Goal: Task Accomplishment & Management: Use online tool/utility

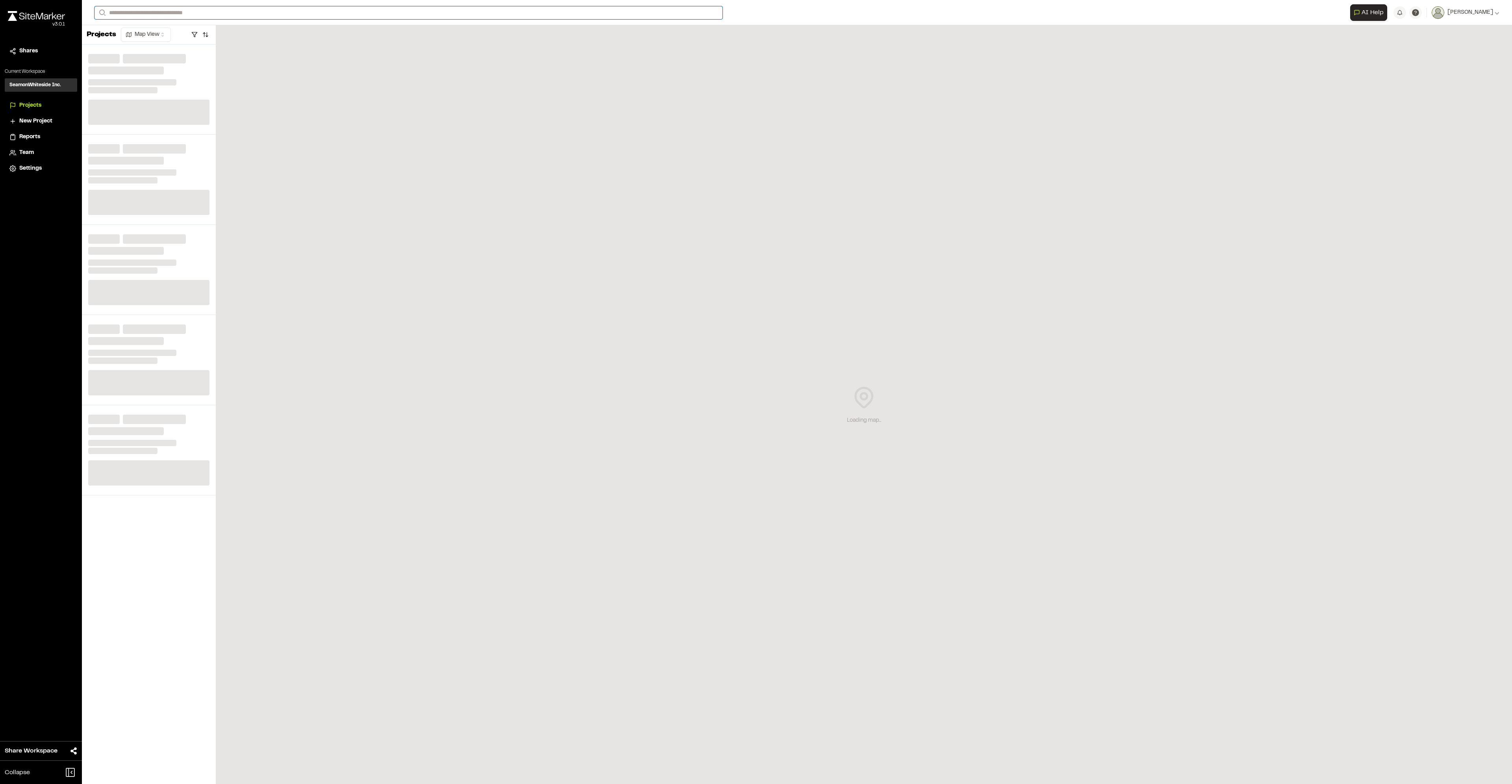
click at [146, 12] on input "Search" at bounding box center [409, 13] width 628 height 13
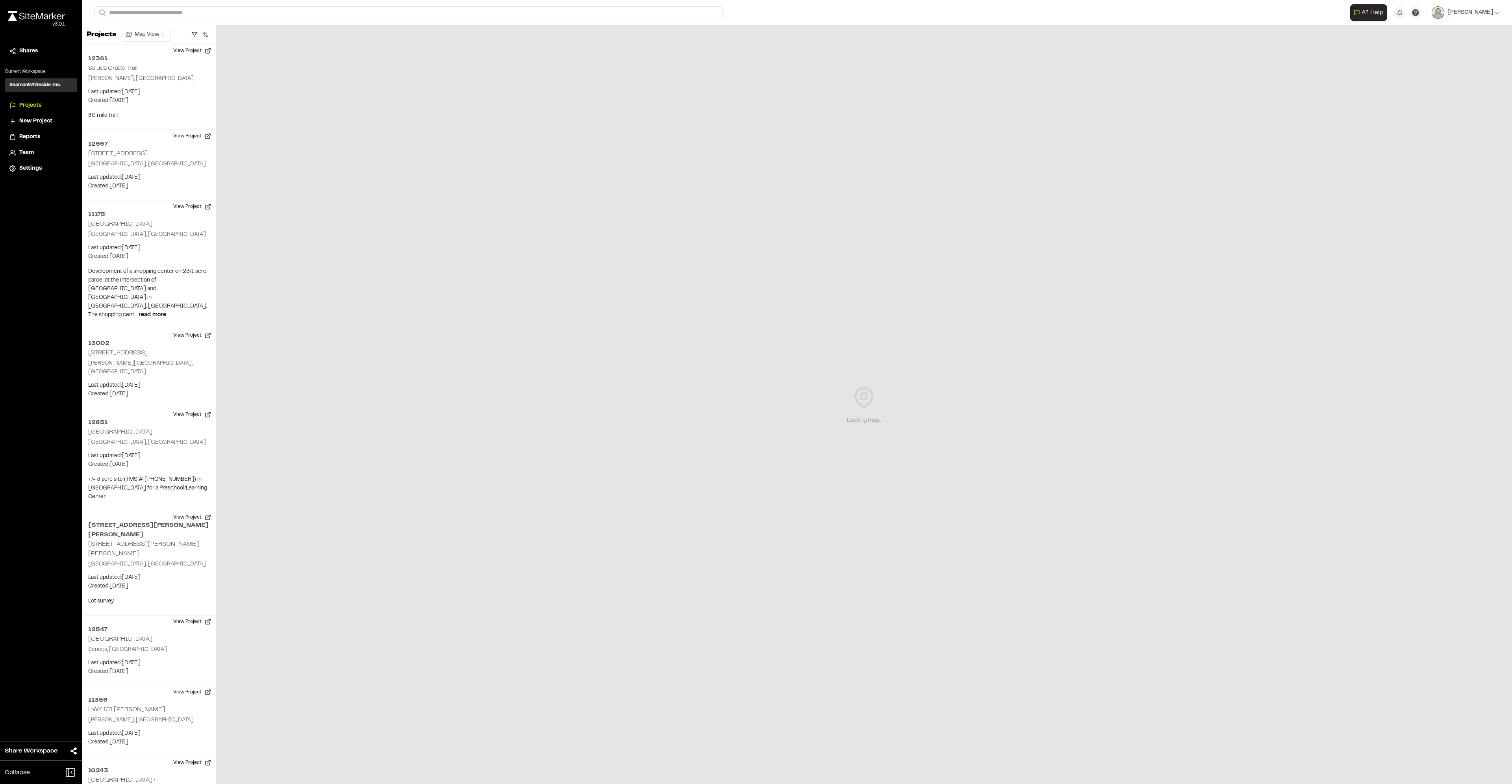
click at [131, 45] on p "12417 Safe Industries" at bounding box center [167, 42] width 135 height 9
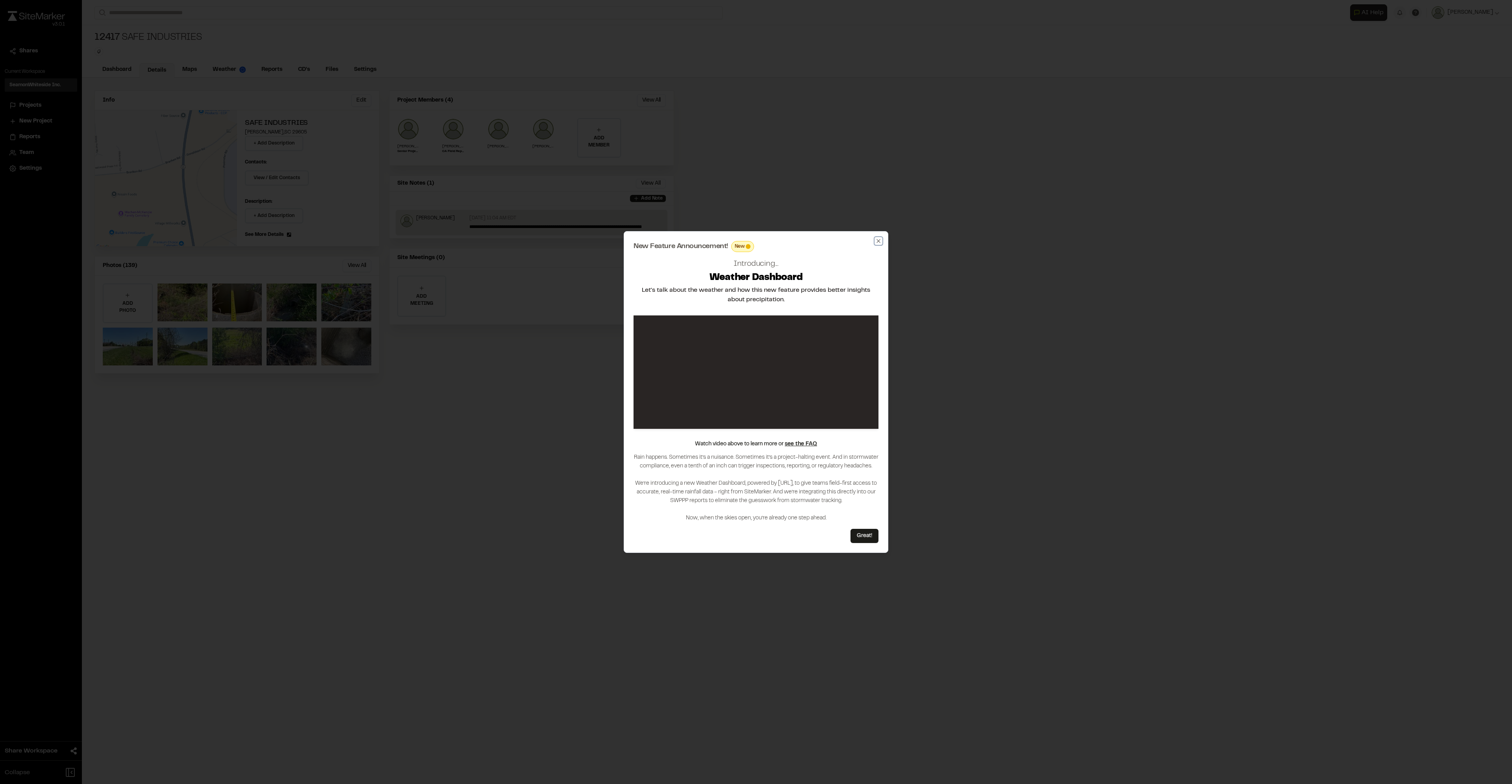
click at [879, 239] on icon "button" at bounding box center [878, 241] width 6 height 6
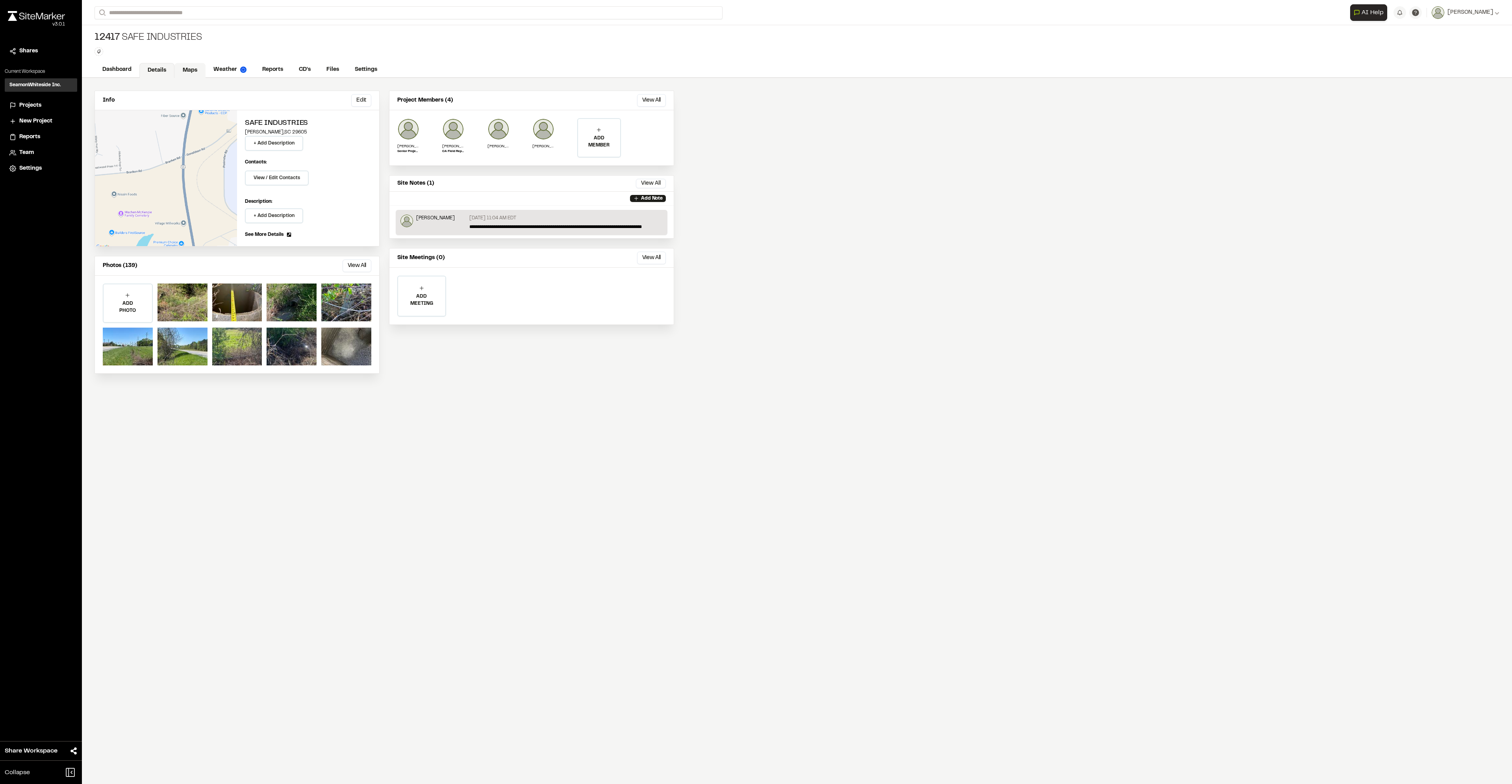
click at [181, 69] on link "Maps" at bounding box center [190, 70] width 31 height 15
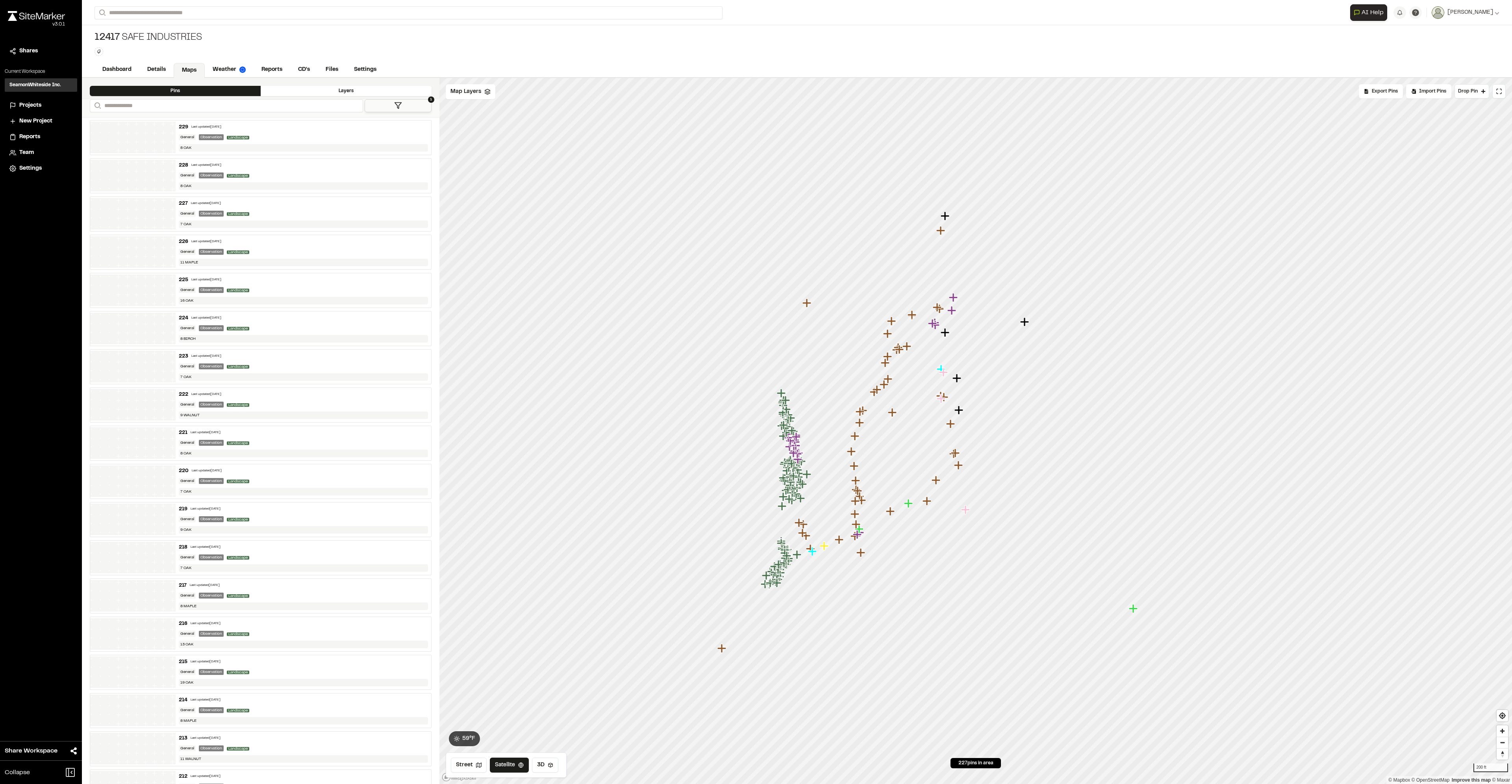
click at [384, 103] on button "1" at bounding box center [398, 106] width 67 height 13
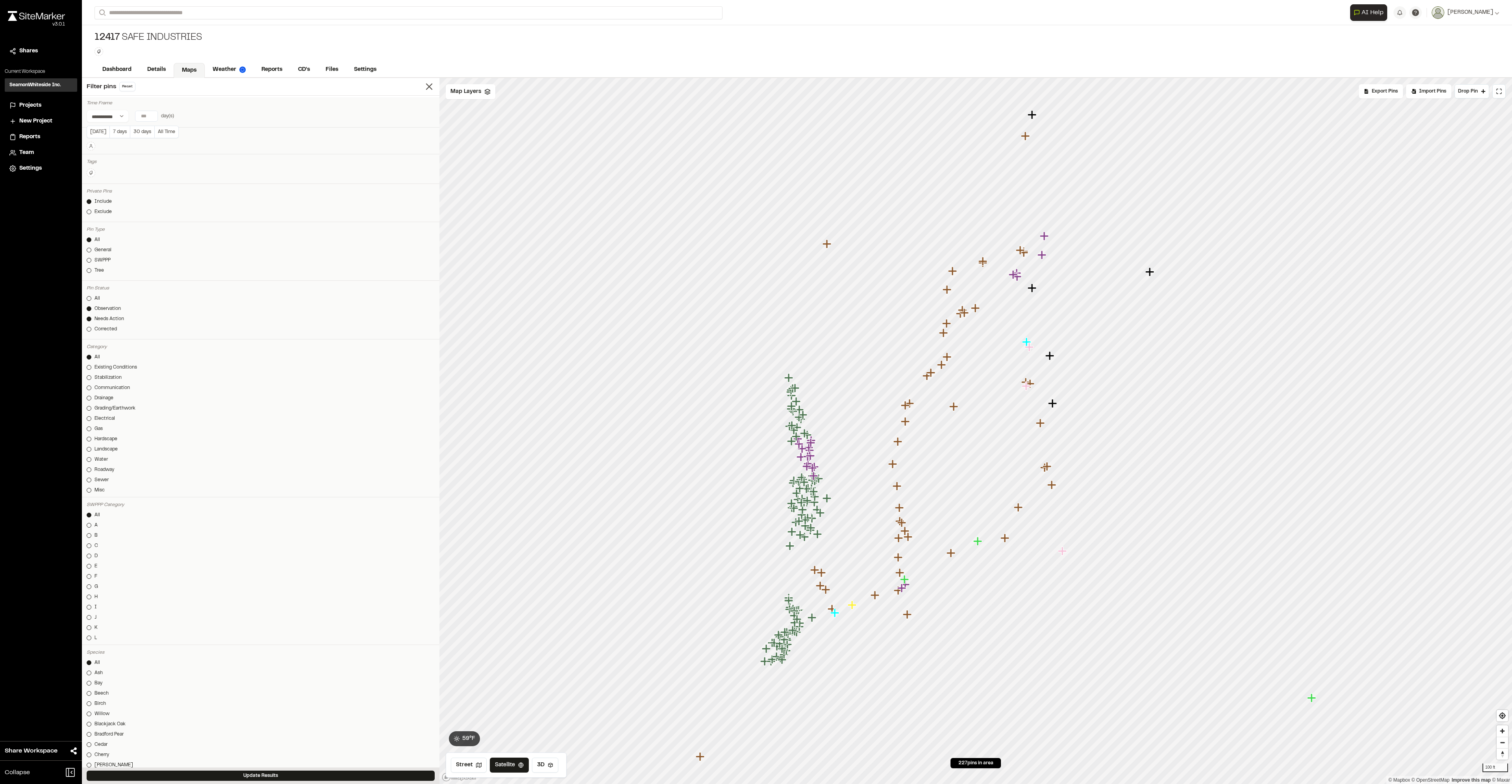
click at [140, 116] on input "number" at bounding box center [147, 116] width 22 height 10
click at [144, 117] on input "number" at bounding box center [147, 116] width 22 height 10
click at [115, 133] on button "7 days" at bounding box center [119, 131] width 21 height 12
type input "*"
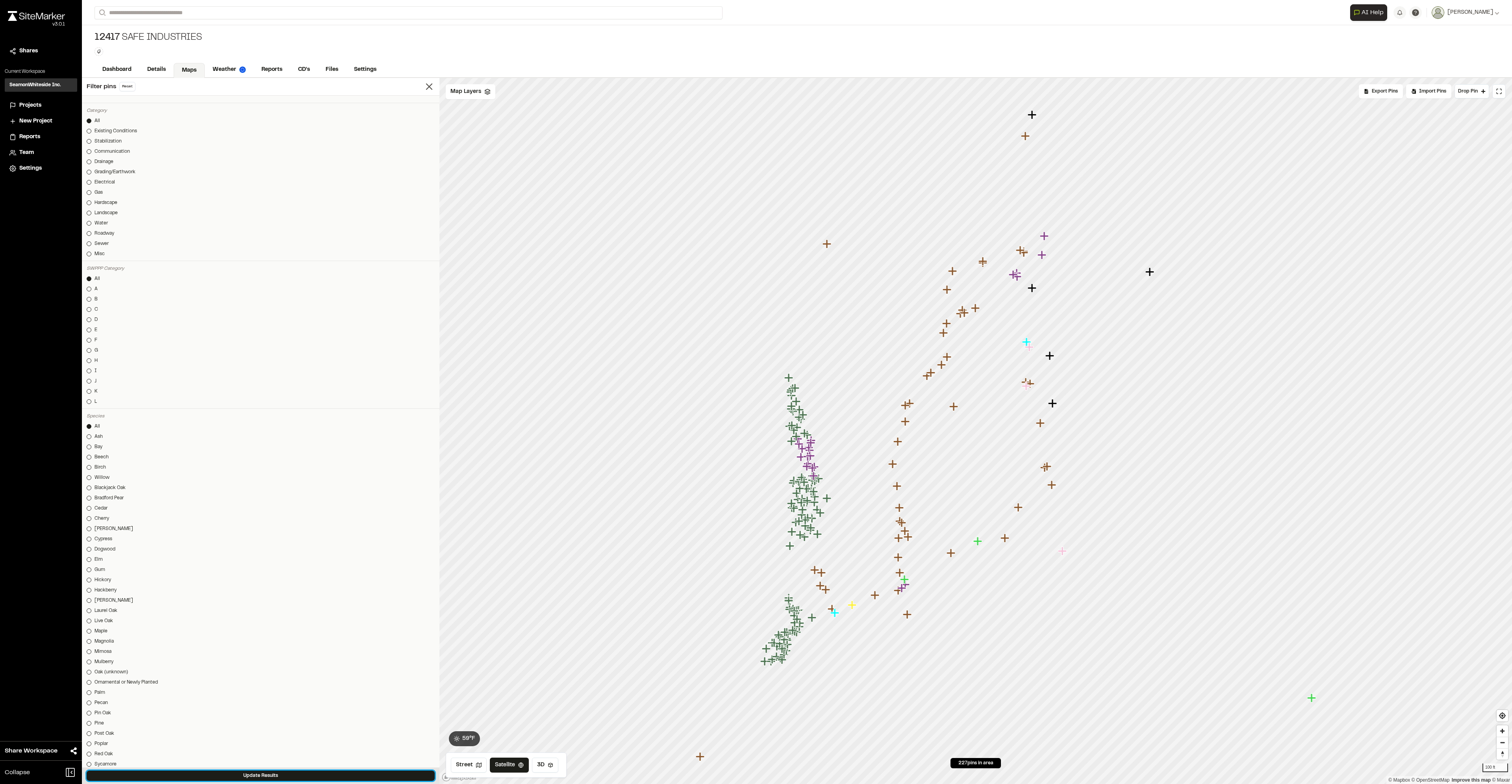
click at [215, 772] on button "Update Results" at bounding box center [261, 775] width 348 height 10
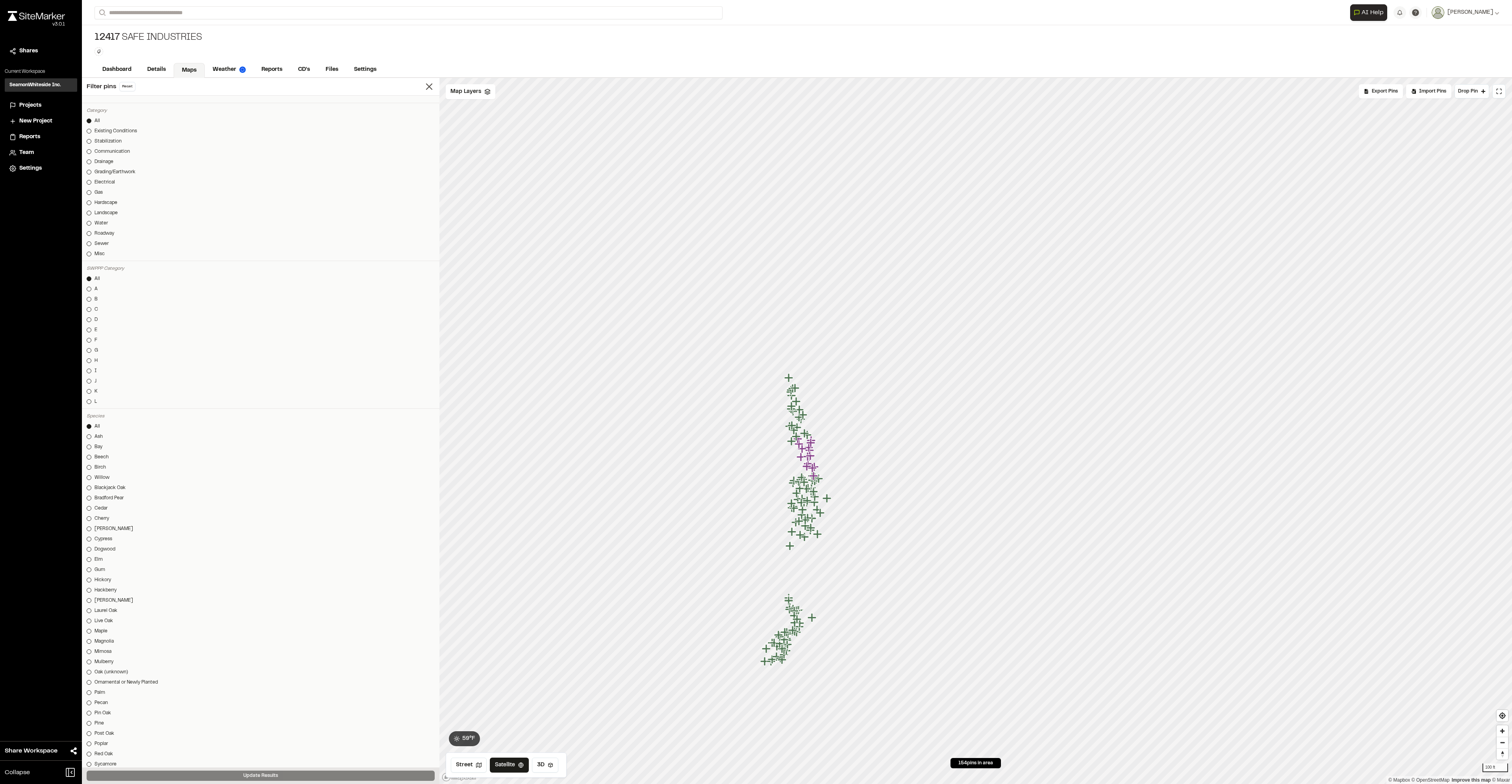
click at [816, 505] on icon "Map marker" at bounding box center [815, 502] width 10 height 10
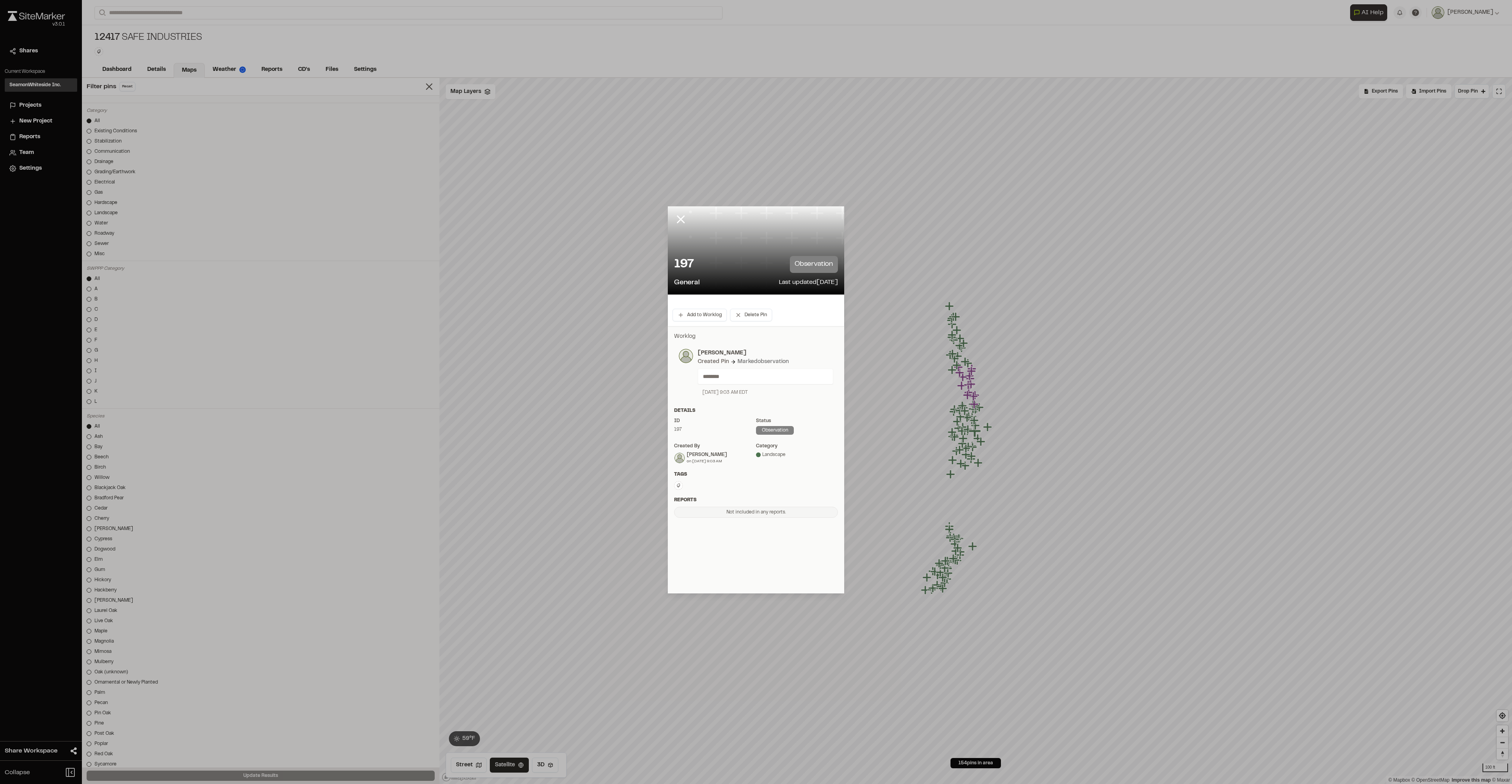
click at [718, 377] on p "********" at bounding box center [762, 376] width 119 height 9
click at [678, 219] on icon at bounding box center [680, 219] width 14 height 13
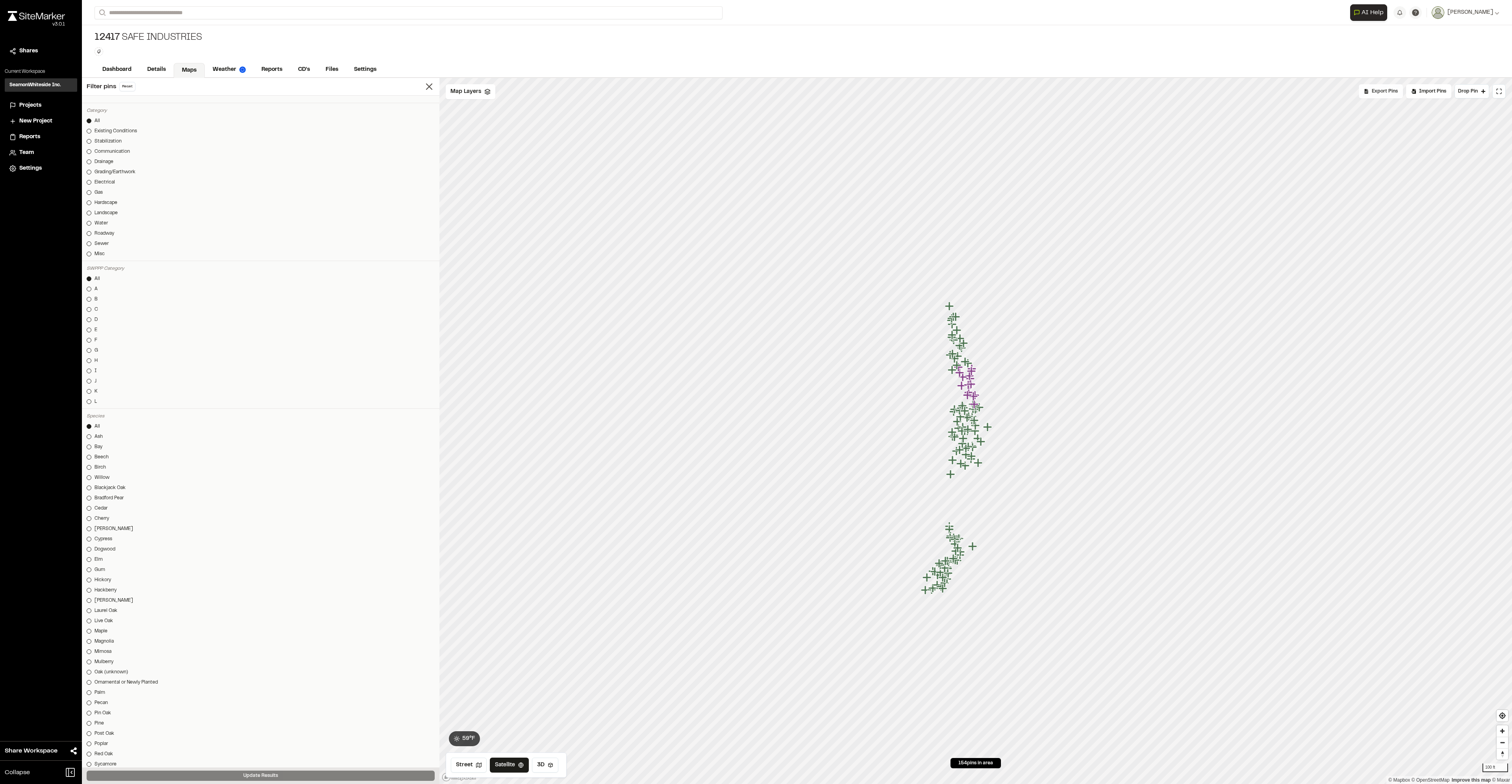
click at [1399, 93] on div "Export Pins" at bounding box center [1381, 92] width 44 height 14
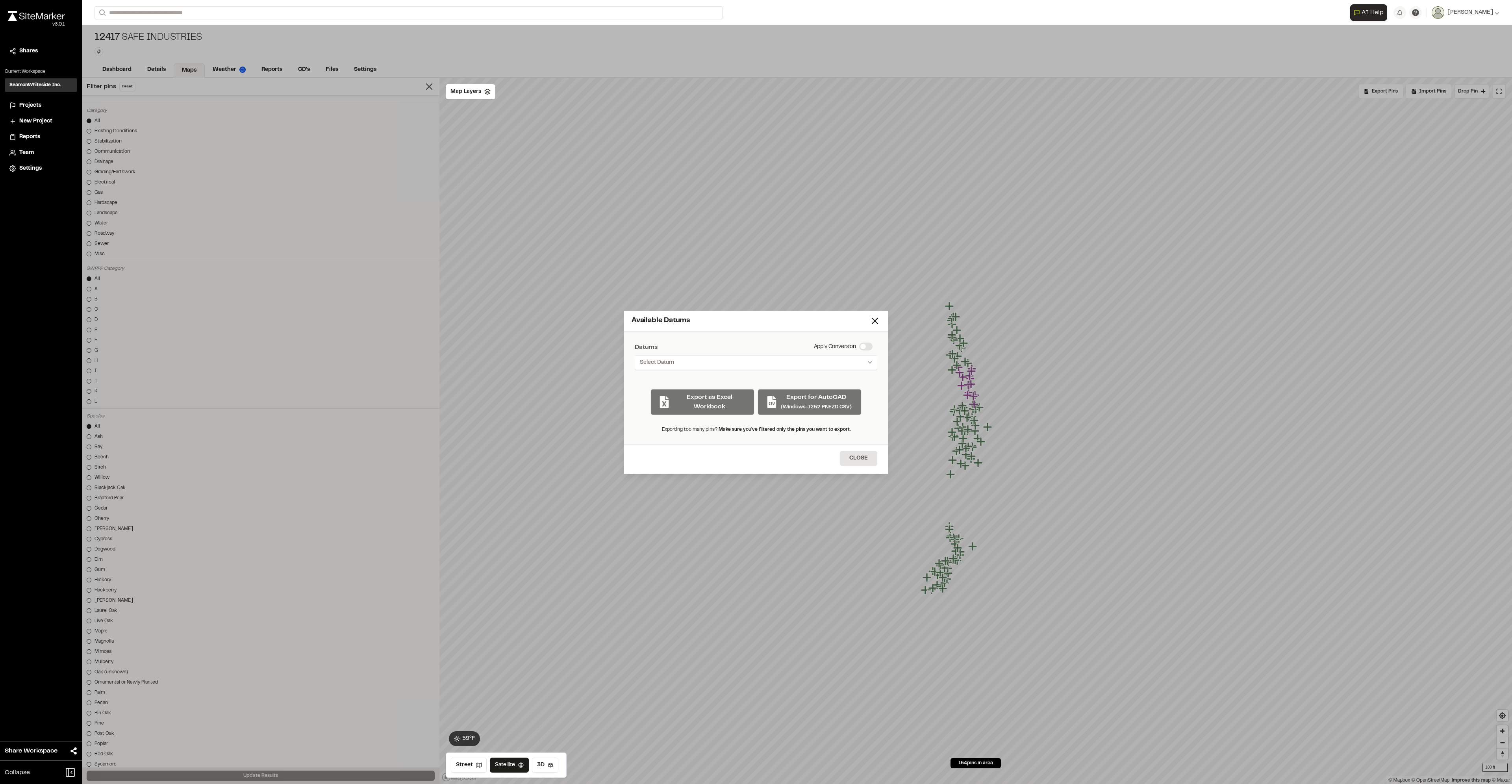
click at [791, 370] on div "Datums Apply Conversion Select Datum Nearby Datums EPSG:2264 - NAD83 / [US_STAT…" at bounding box center [756, 388] width 265 height 113
click at [791, 366] on button "Select Datum" at bounding box center [755, 362] width 242 height 15
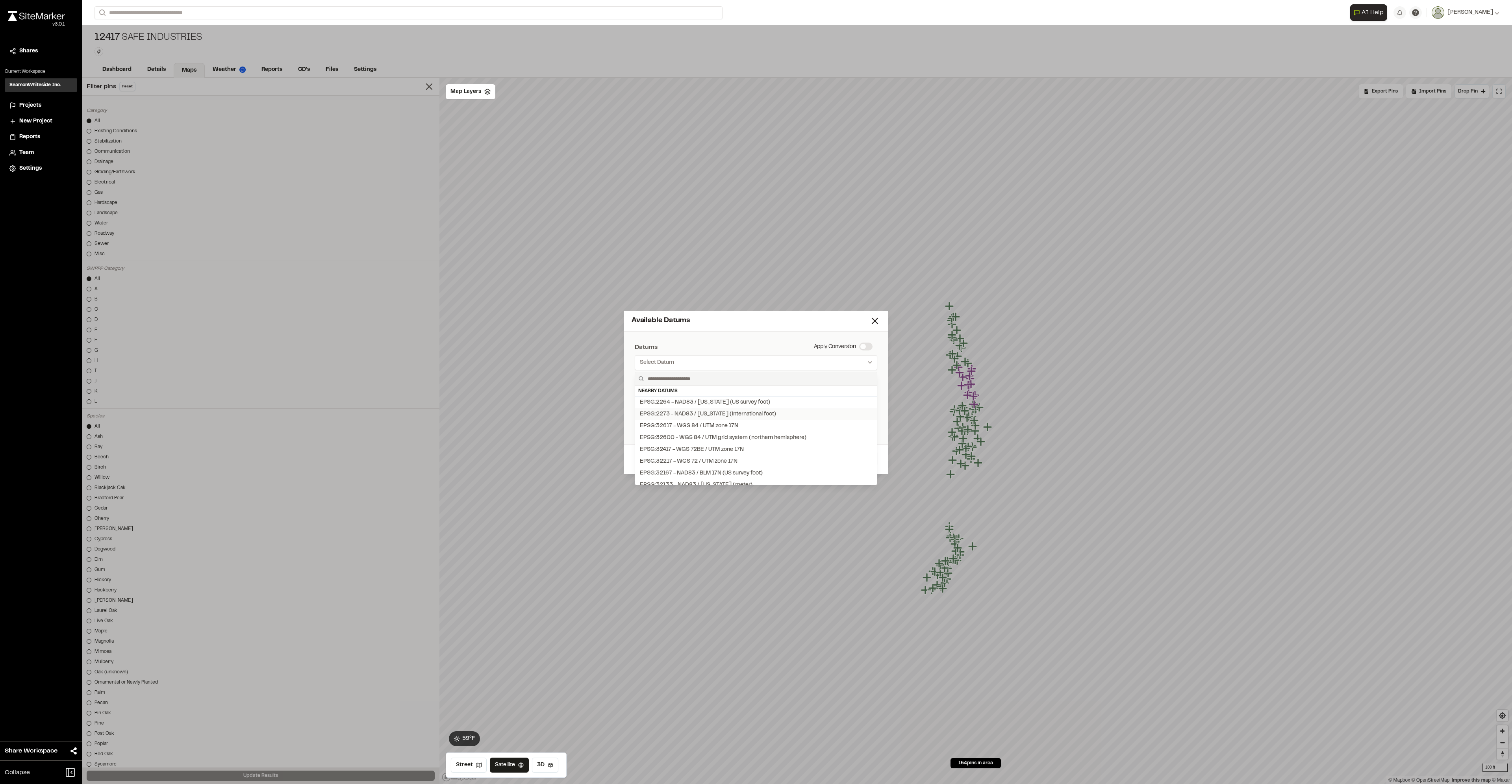
click at [709, 414] on div "EPSG:2273 - NAD83 / [US_STATE] (international foot)" at bounding box center [708, 414] width 136 height 9
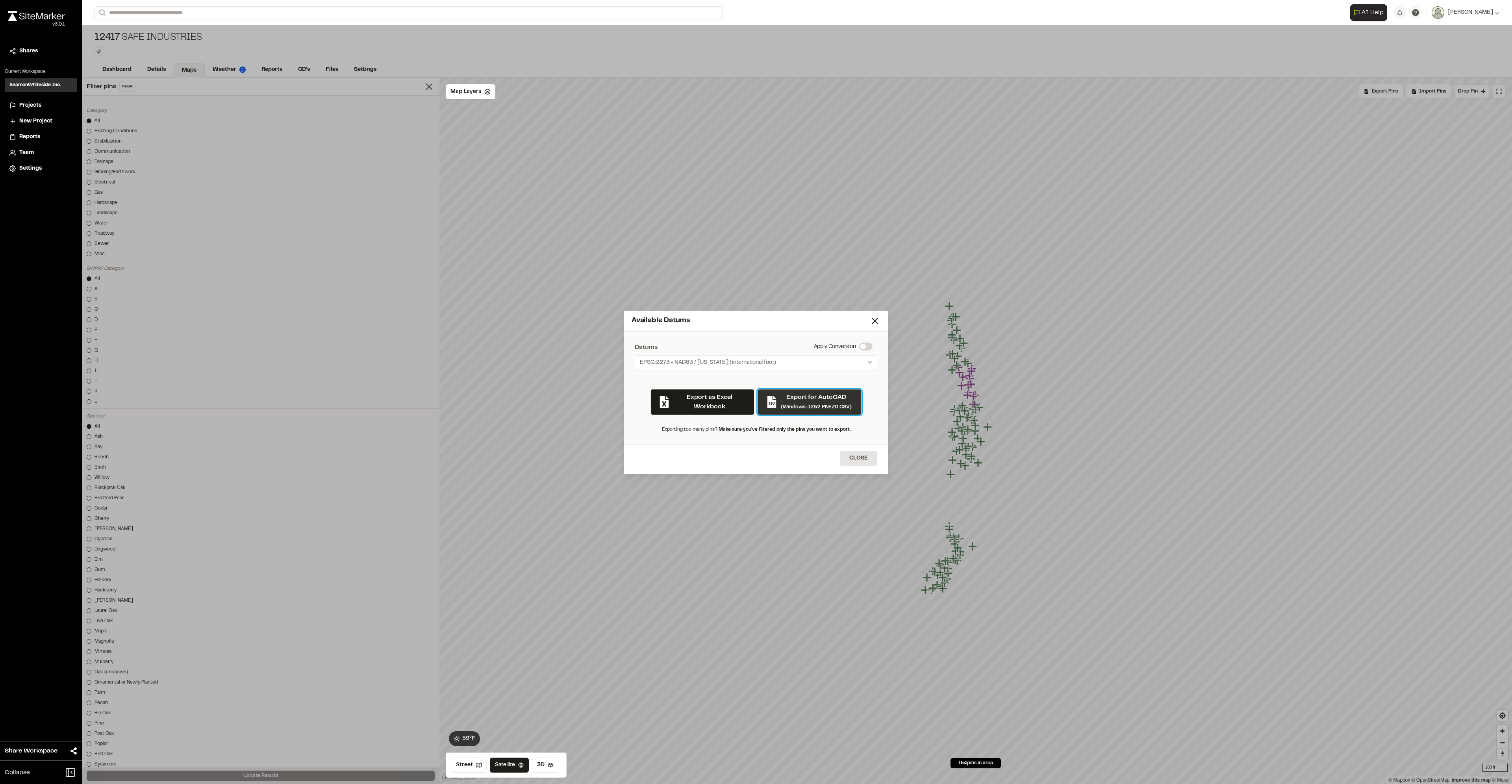
click at [822, 406] on small "(Windows-1252 PNEZD CSV)" at bounding box center [816, 407] width 71 height 5
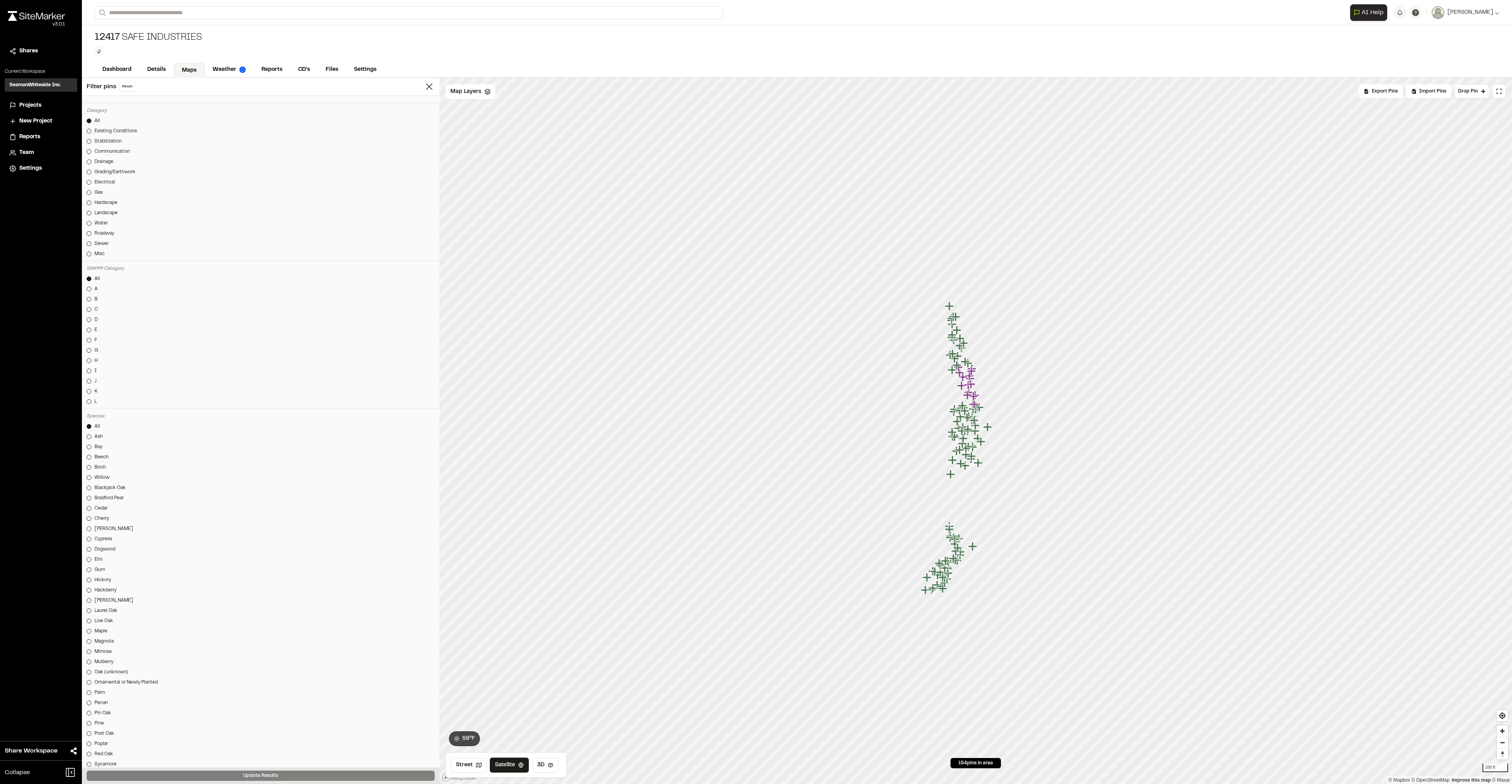
click at [968, 381] on icon "Map marker" at bounding box center [963, 377] width 10 height 10
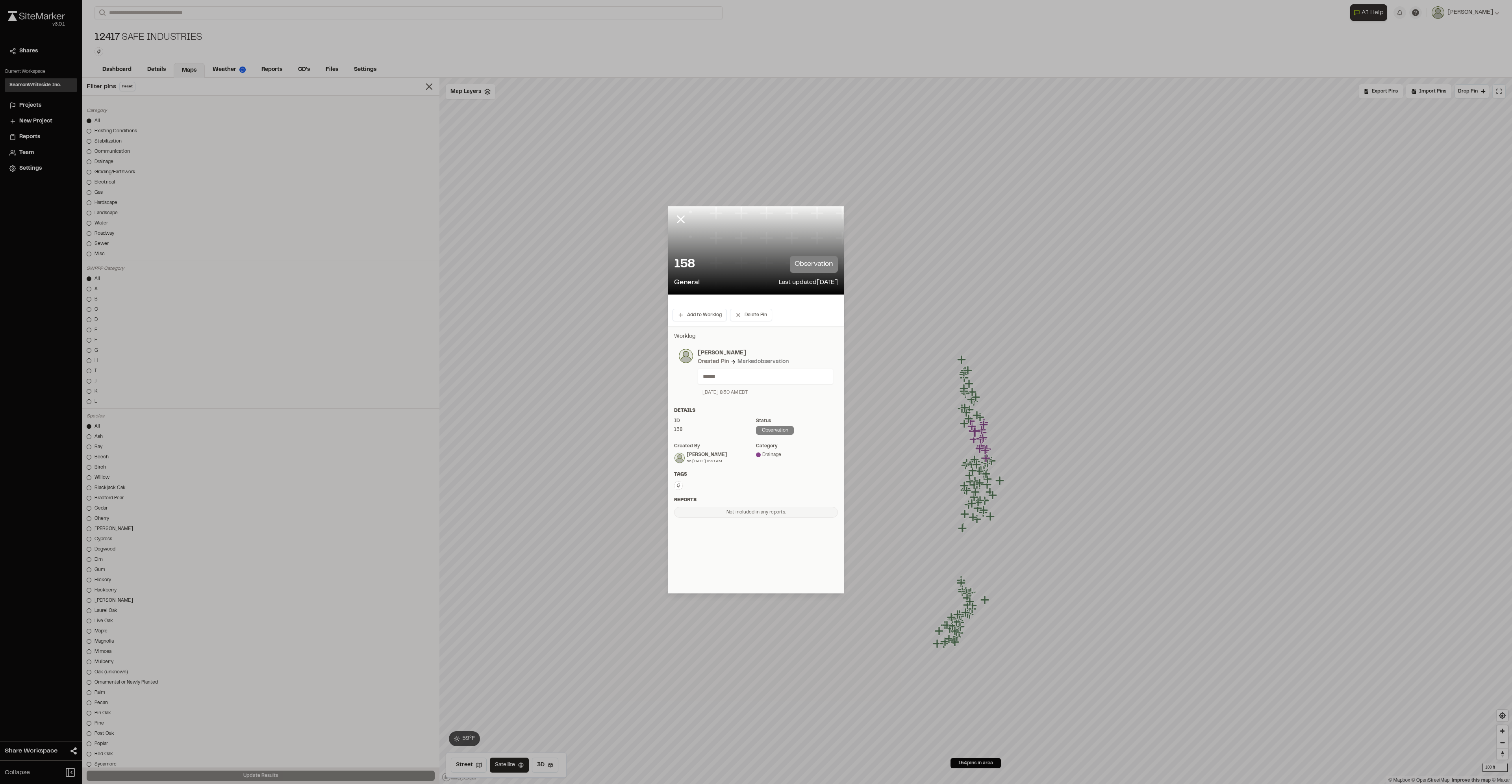
click at [797, 261] on p "observation" at bounding box center [814, 264] width 48 height 17
click at [767, 432] on div "observation" at bounding box center [775, 430] width 38 height 9
click at [762, 464] on div "category Drainage" at bounding box center [797, 454] width 82 height 22
click at [681, 464] on div "[PERSON_NAME] on [DATE] 8:30 AM" at bounding box center [715, 458] width 82 height 13
click at [684, 217] on line at bounding box center [681, 219] width 6 height 6
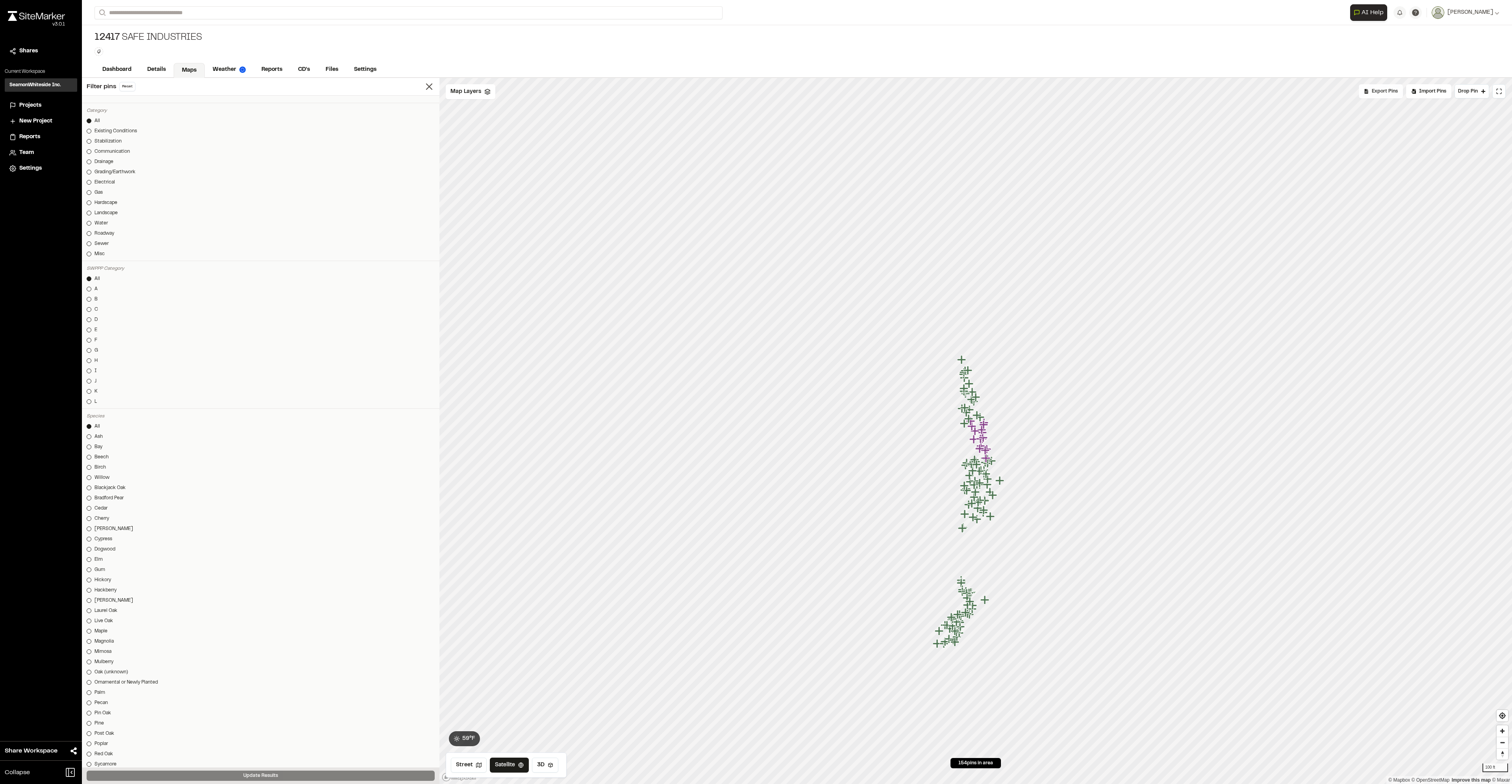
click at [1383, 92] on span "Export Pins" at bounding box center [1385, 92] width 26 height 7
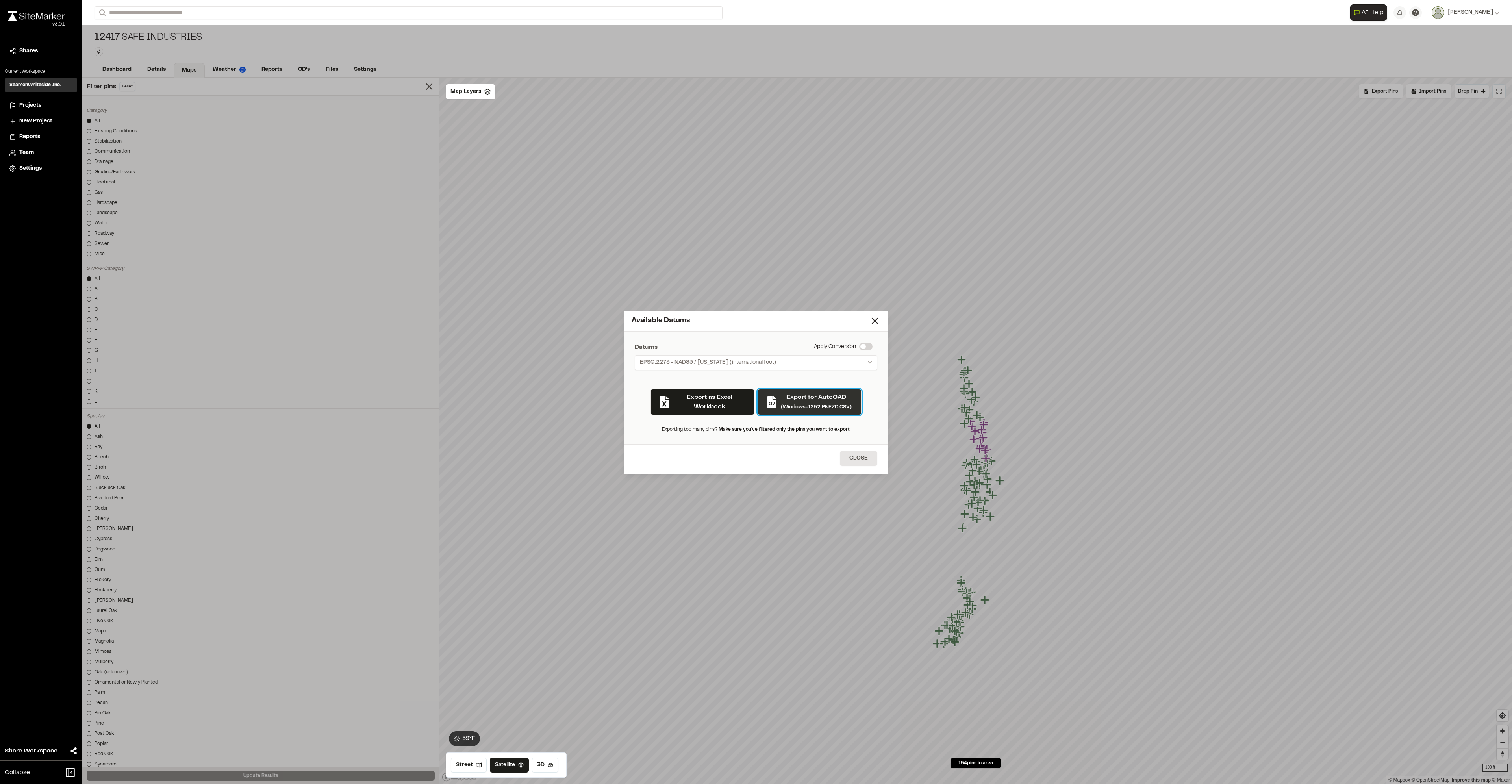
click at [786, 401] on p "Export for AutoCAD" at bounding box center [816, 397] width 71 height 9
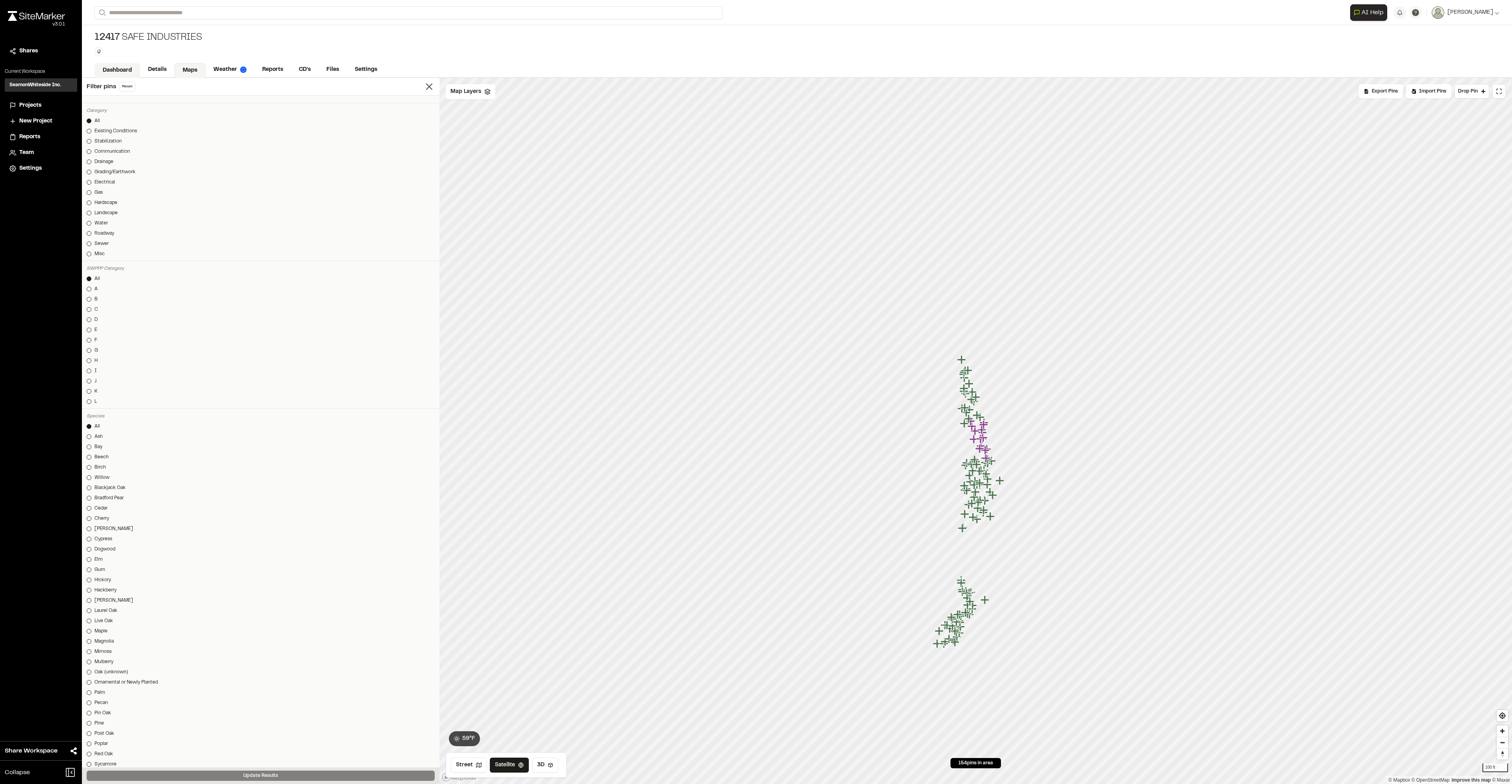
click at [115, 66] on link "Dashboard" at bounding box center [117, 70] width 46 height 15
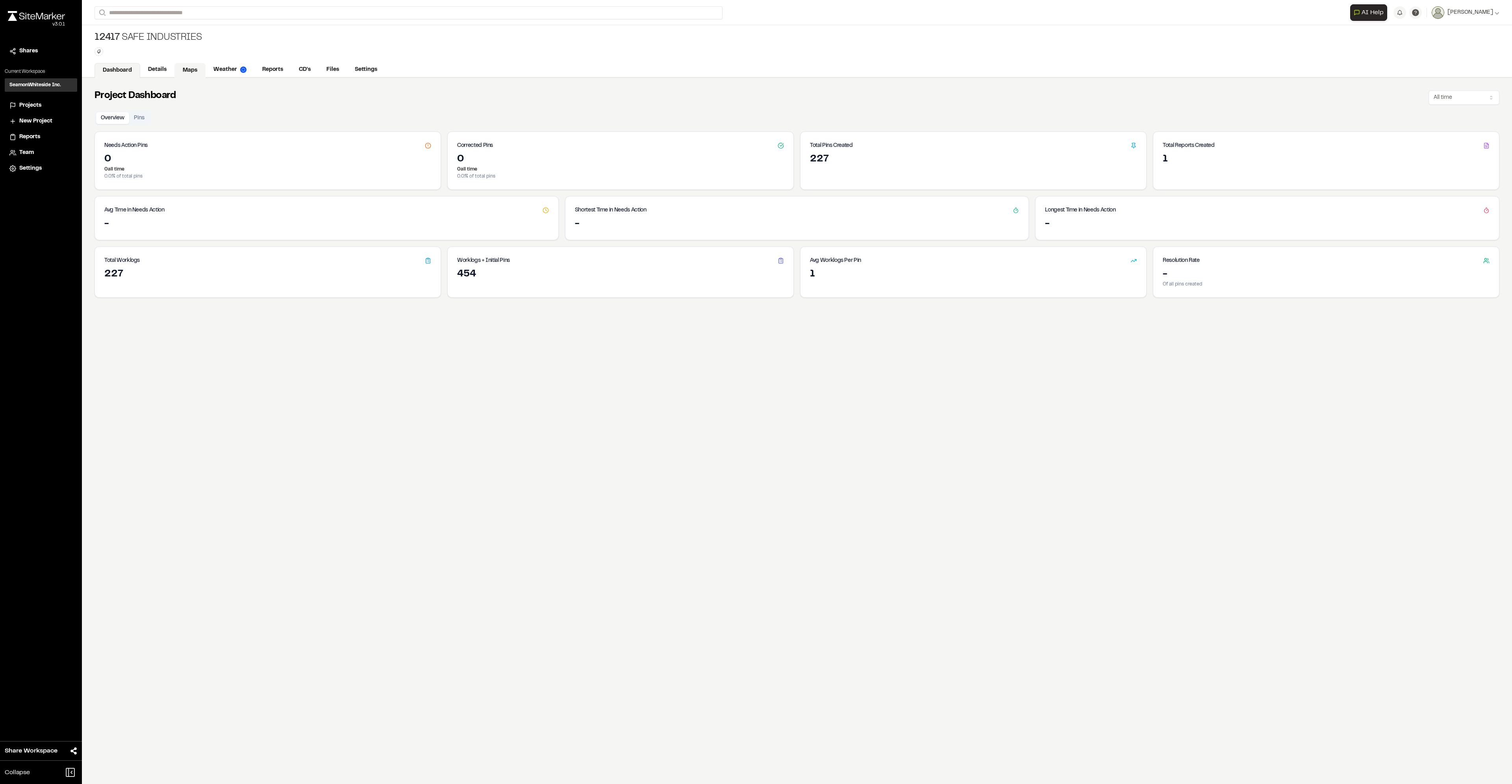
click at [185, 69] on link "Maps" at bounding box center [190, 70] width 31 height 15
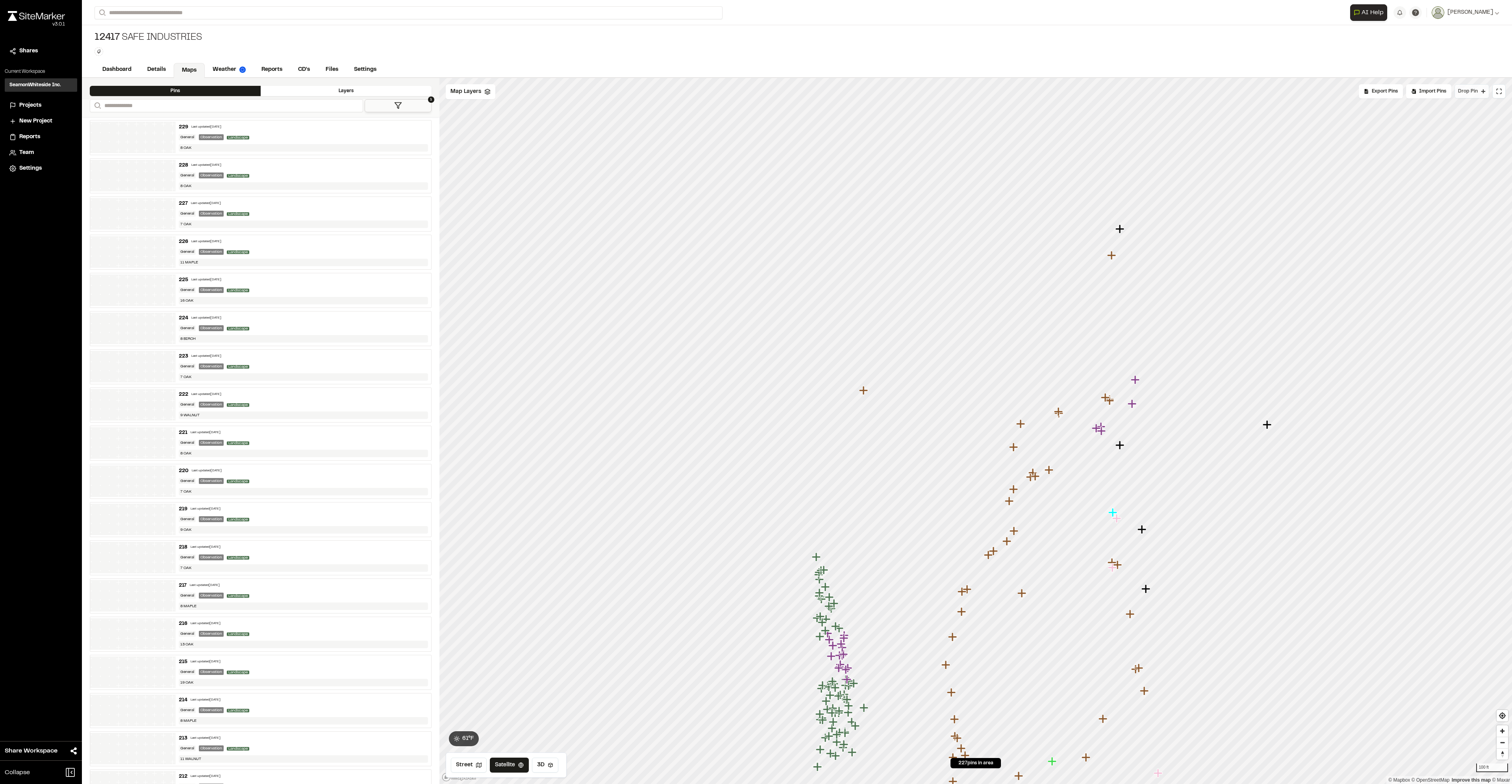
click at [1464, 96] on button "Drop Pin" at bounding box center [1472, 92] width 35 height 14
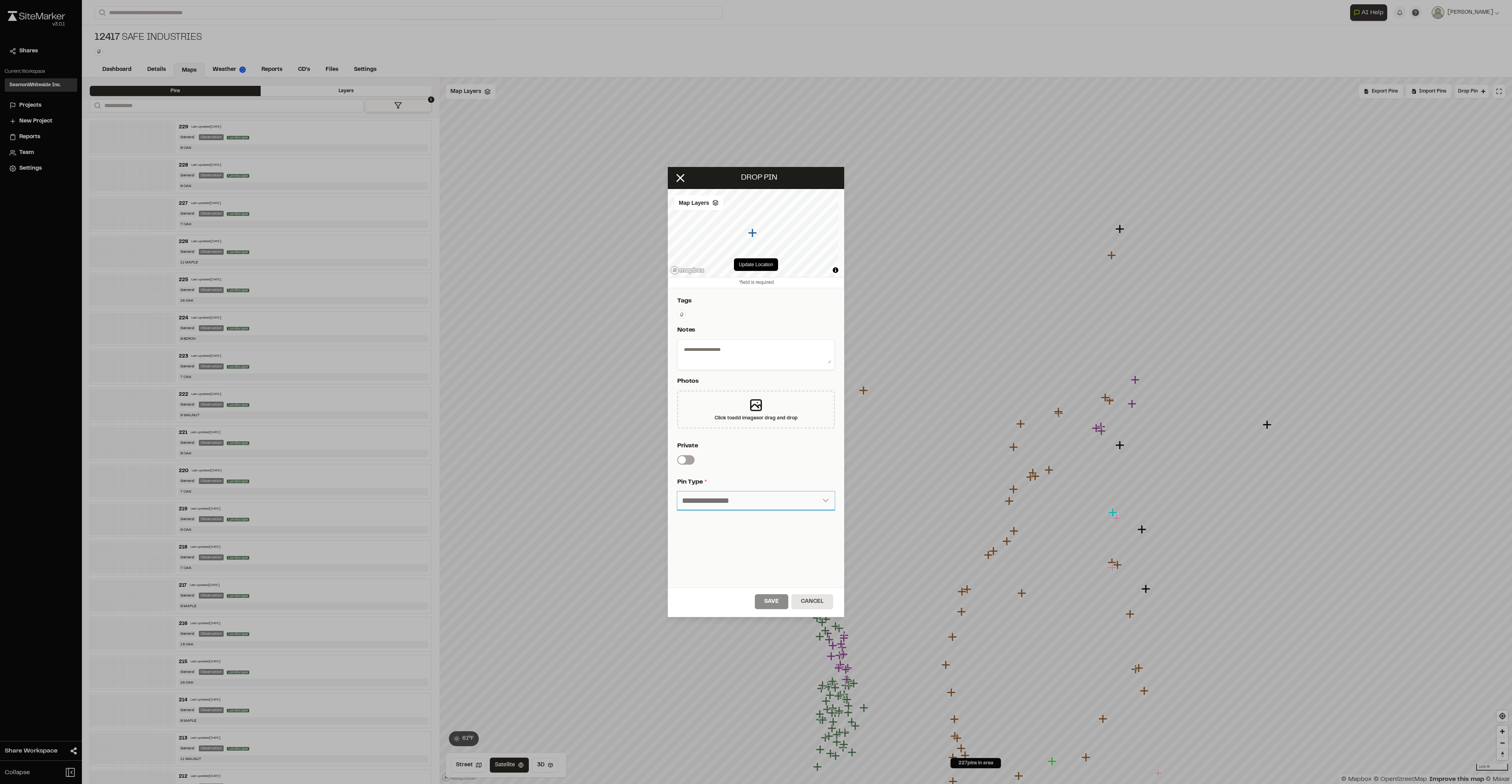
click at [721, 492] on select "**********" at bounding box center [756, 501] width 157 height 19
select select "*"
click at [677, 491] on select "**********" at bounding box center [756, 501] width 157 height 19
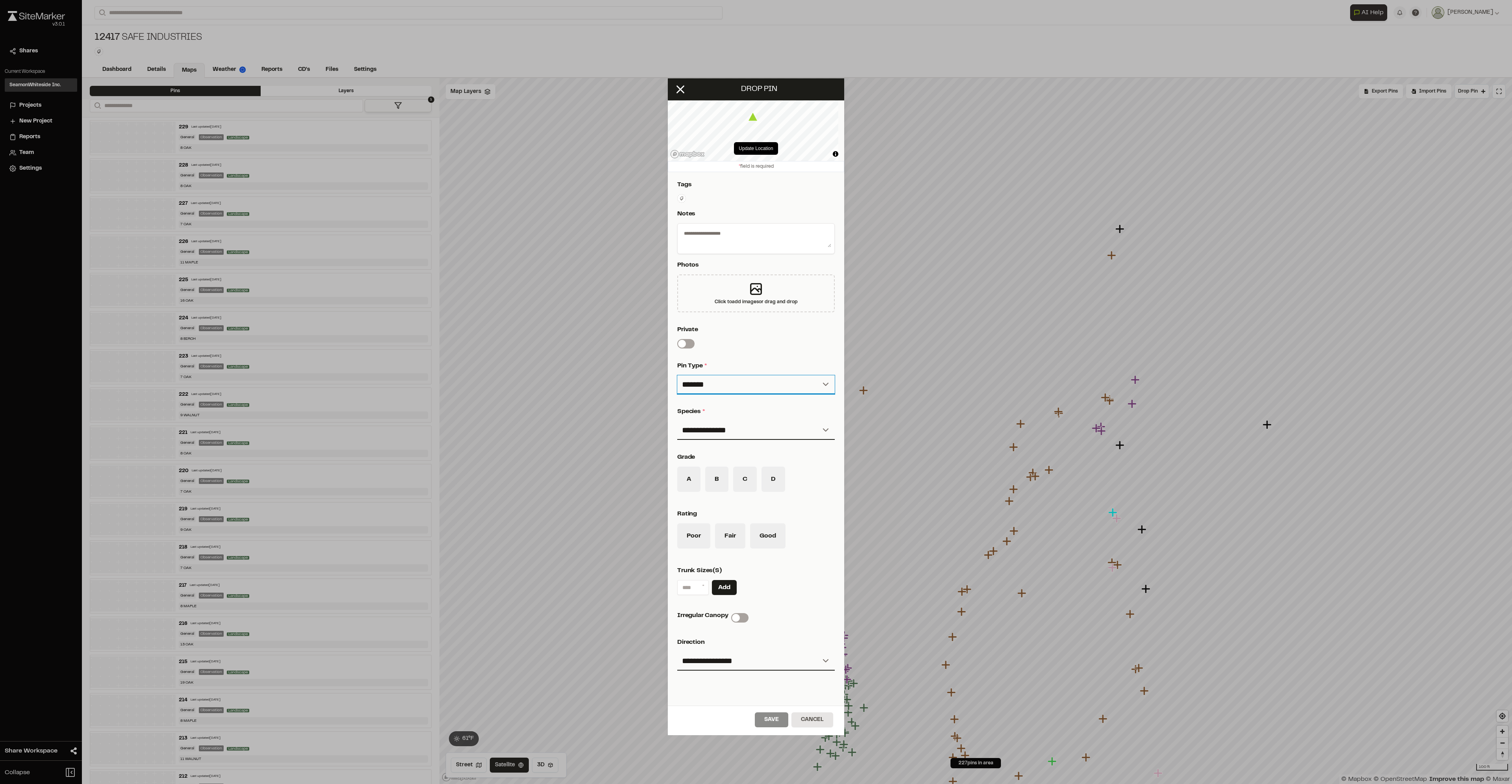
scroll to position [76, 0]
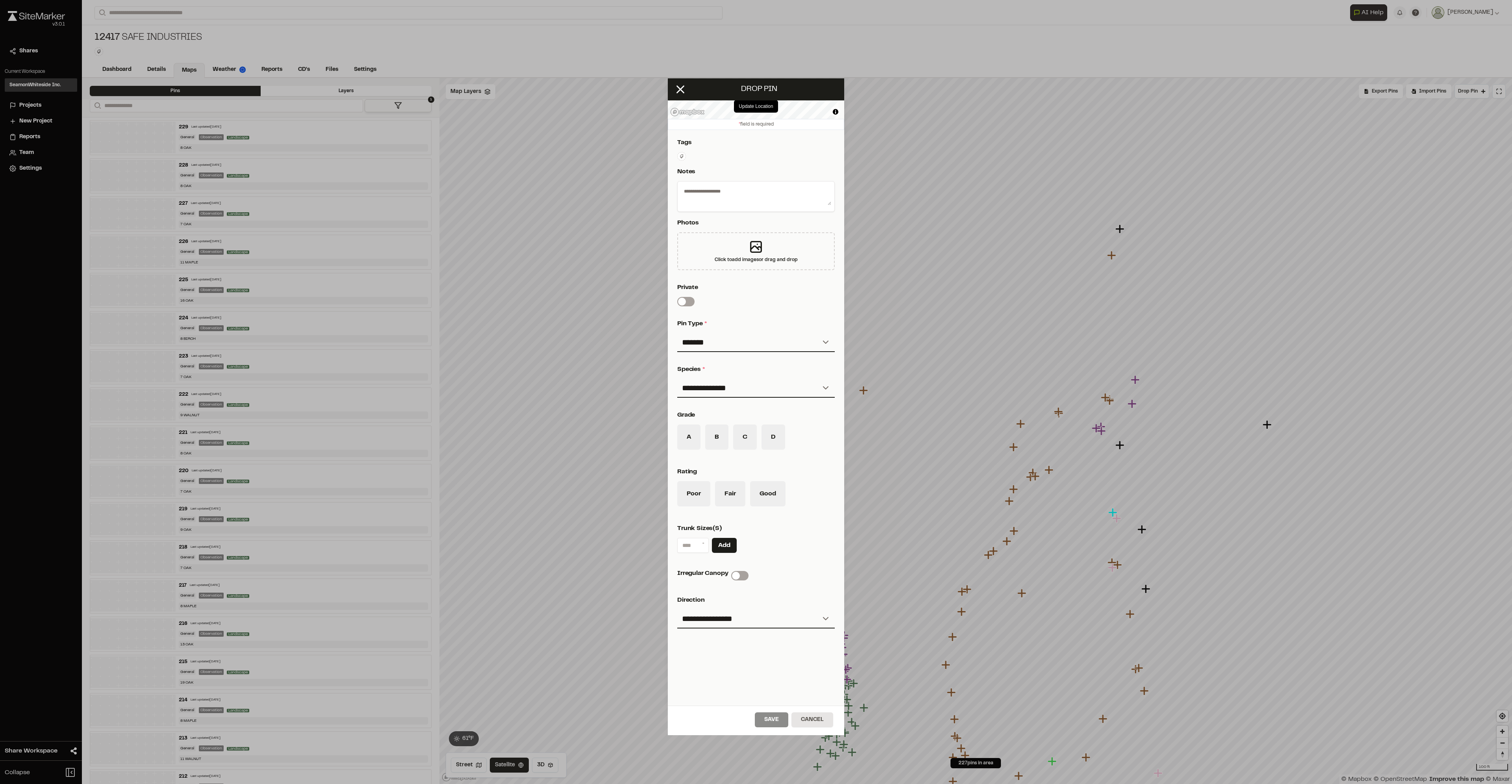
click at [719, 364] on p "species *" at bounding box center [754, 369] width 154 height 9
click at [718, 385] on select "**********" at bounding box center [756, 388] width 157 height 19
select select "**********"
click at [677, 379] on select "**********" at bounding box center [756, 388] width 157 height 19
click at [692, 538] on input at bounding box center [693, 545] width 32 height 15
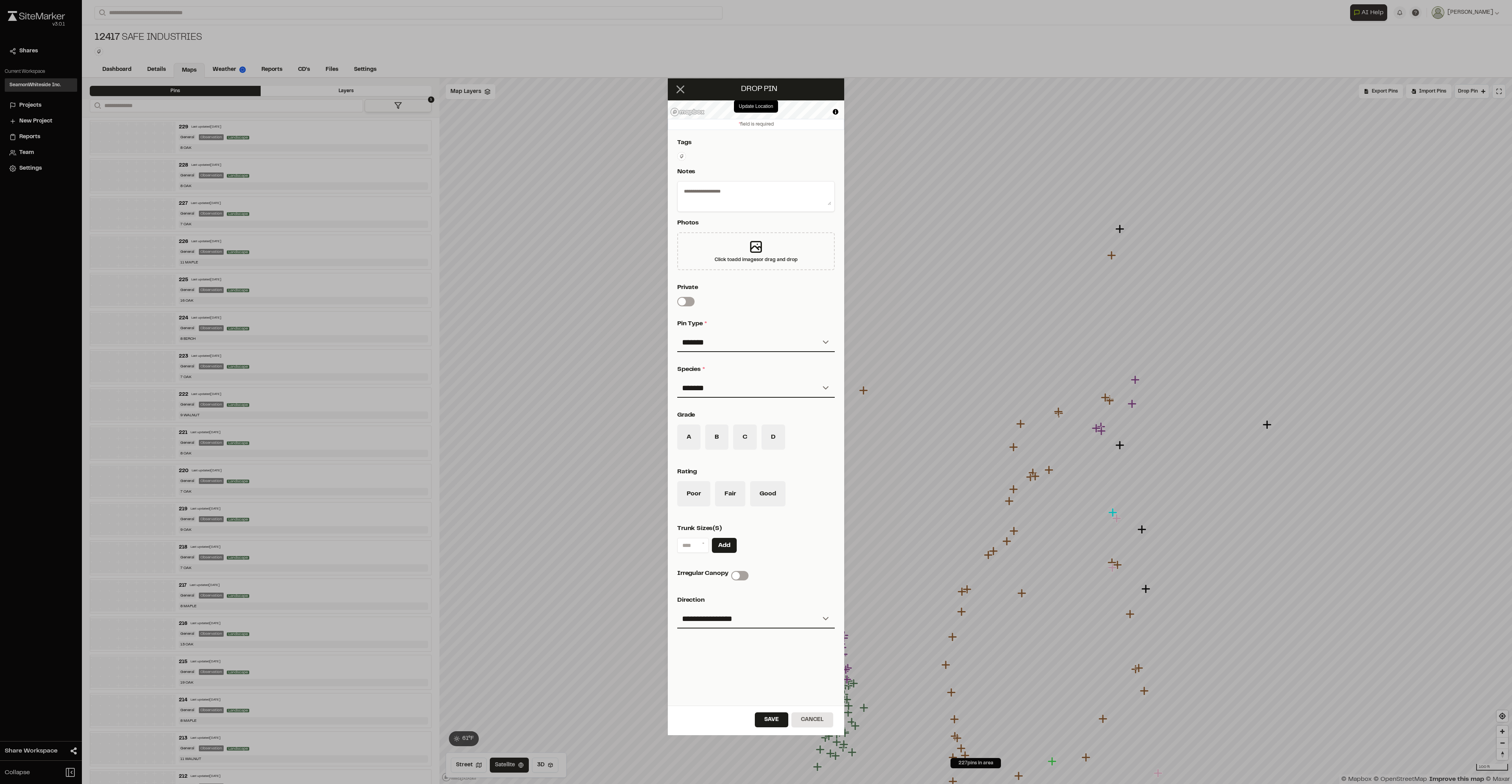
click at [687, 92] on icon at bounding box center [680, 89] width 14 height 13
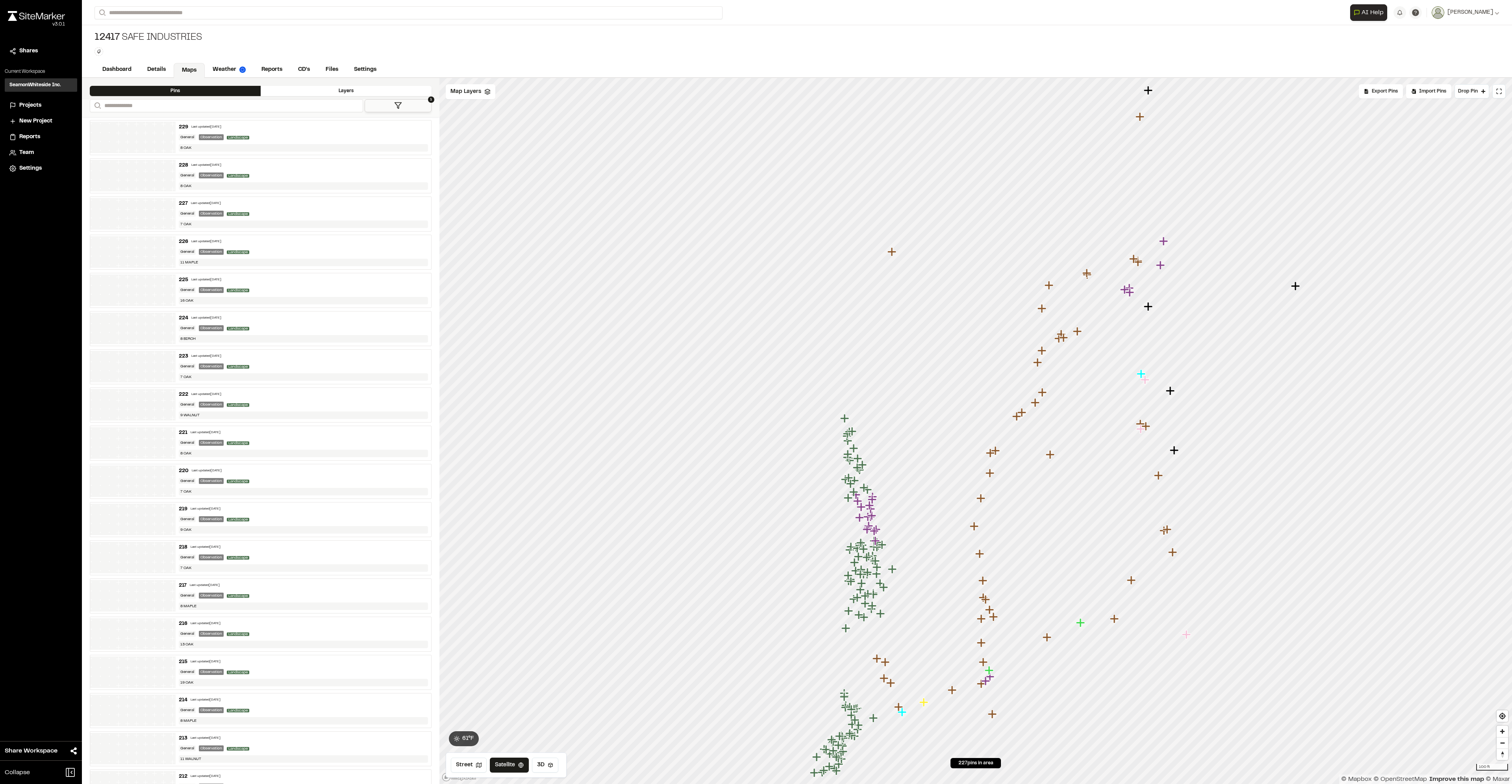
click at [857, 495] on icon "Map marker" at bounding box center [854, 492] width 10 height 10
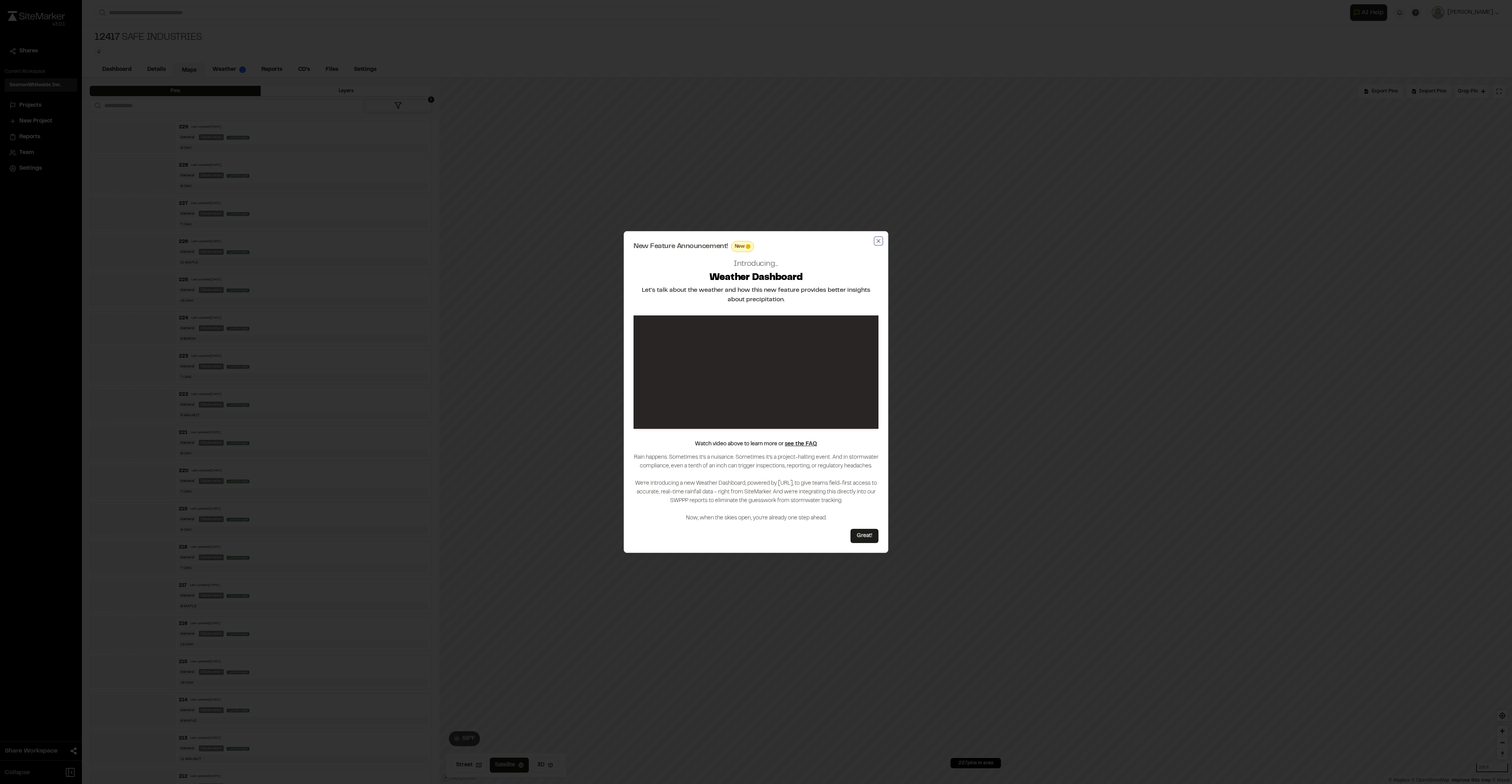
click at [879, 241] on icon "button" at bounding box center [878, 241] width 4 height 4
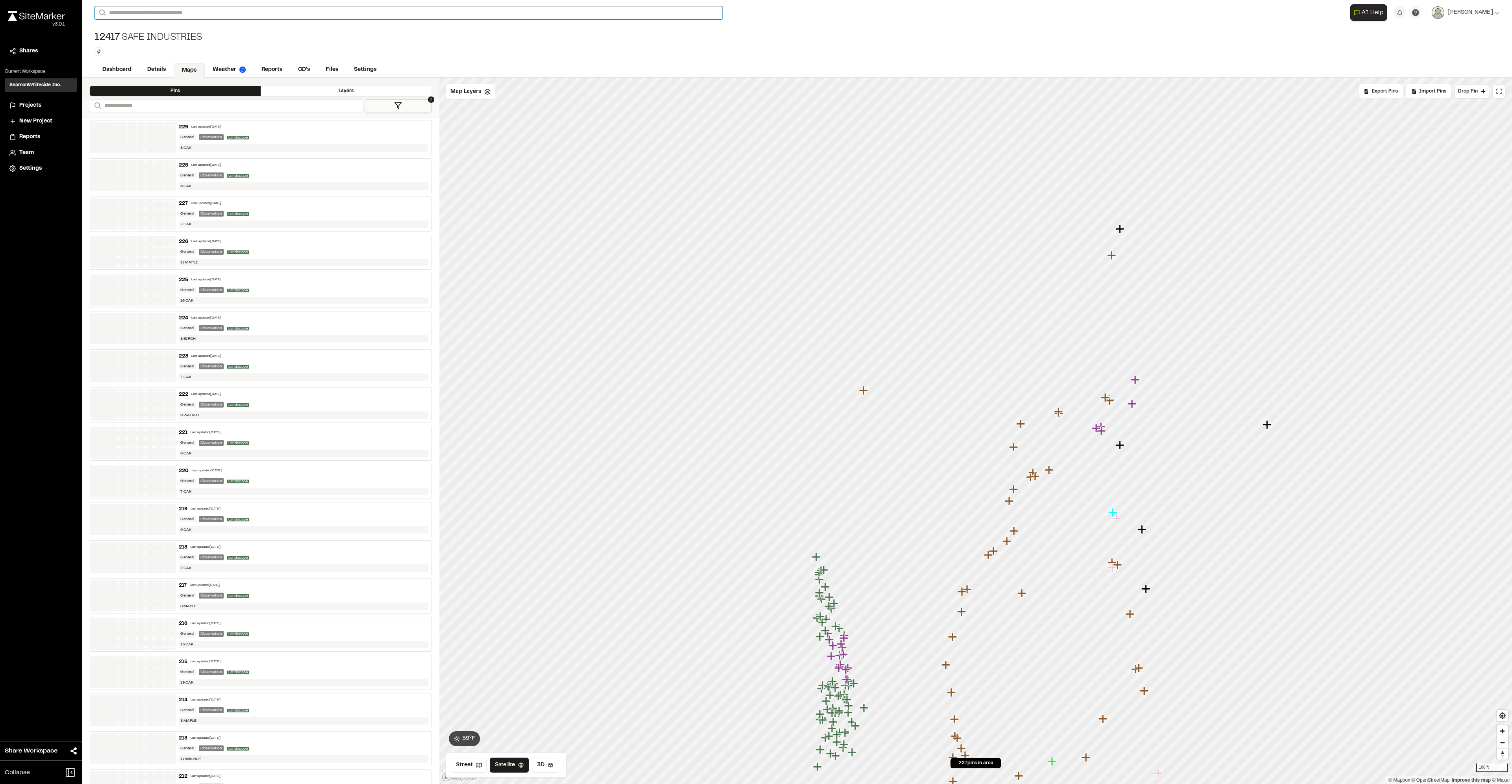
click at [214, 12] on input "Search" at bounding box center [409, 13] width 628 height 13
type input "*********"
click at [147, 59] on p "12391 Project Blackbird" at bounding box center [157, 56] width 116 height 9
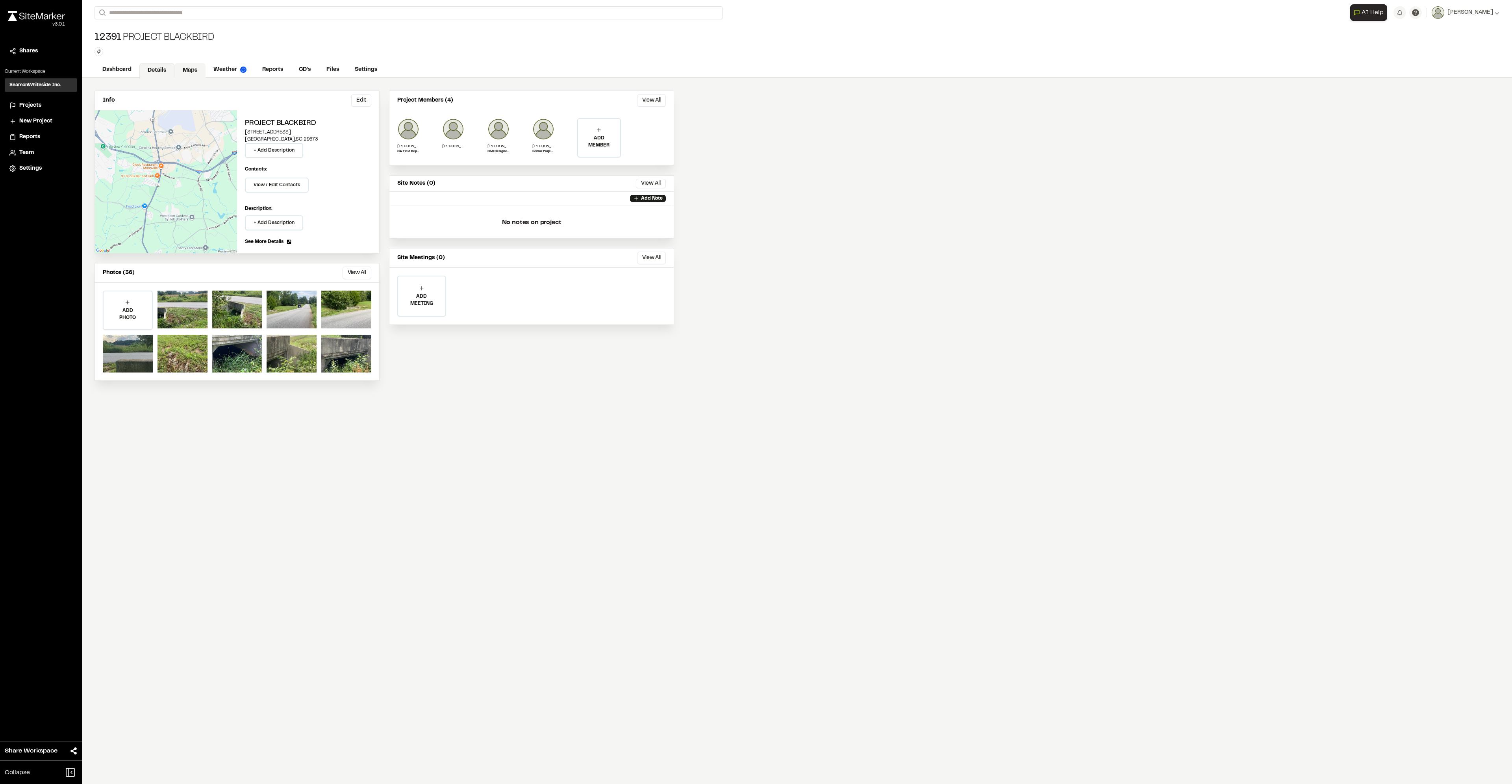
click at [186, 70] on link "Maps" at bounding box center [190, 70] width 31 height 15
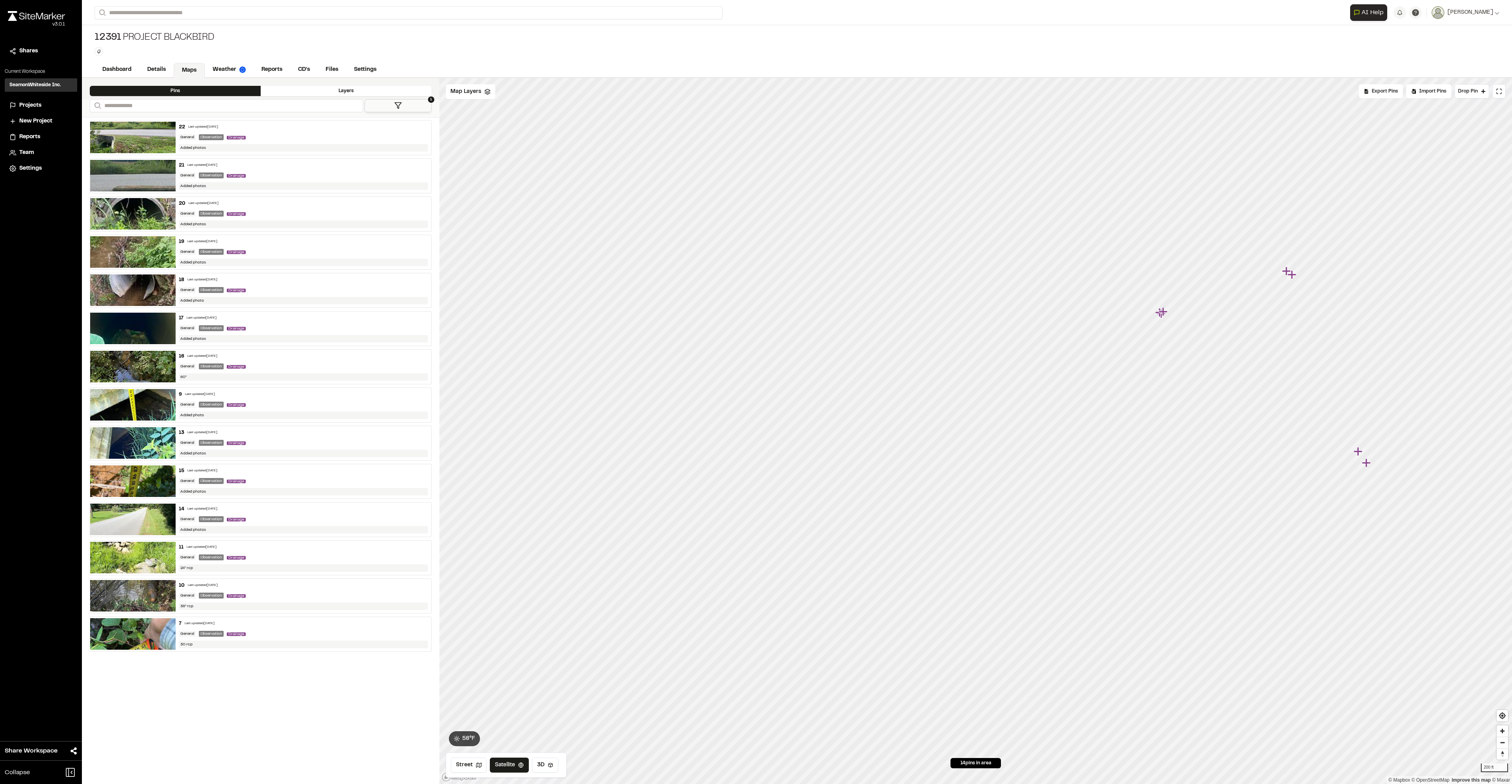
click at [401, 108] on icon at bounding box center [398, 105] width 8 height 8
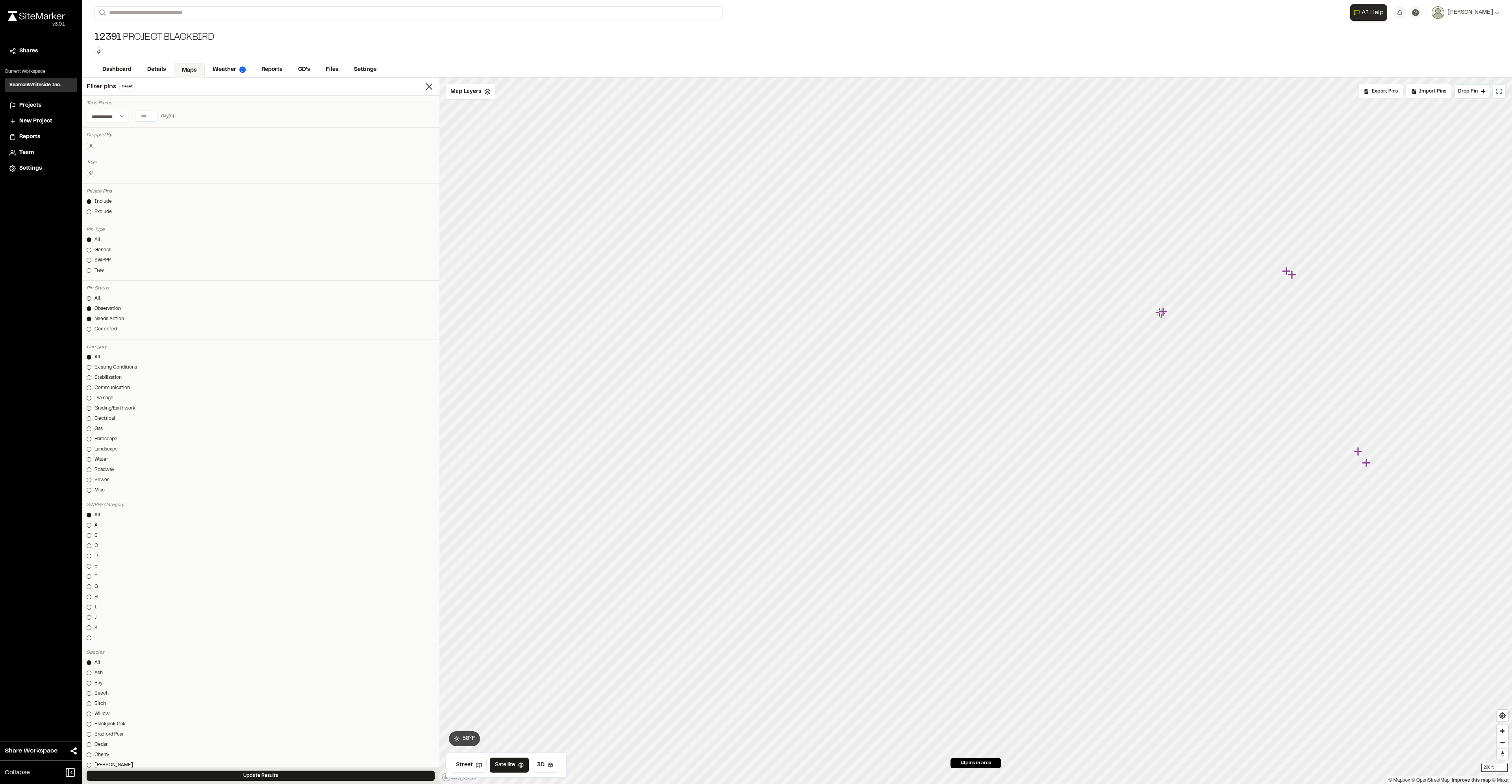
click at [89, 298] on div at bounding box center [89, 298] width 5 height 5
click at [87, 270] on div at bounding box center [89, 271] width 5 height 5
click at [191, 776] on button "Update Results" at bounding box center [261, 775] width 348 height 10
click at [128, 68] on link "Dashboard" at bounding box center [117, 70] width 46 height 15
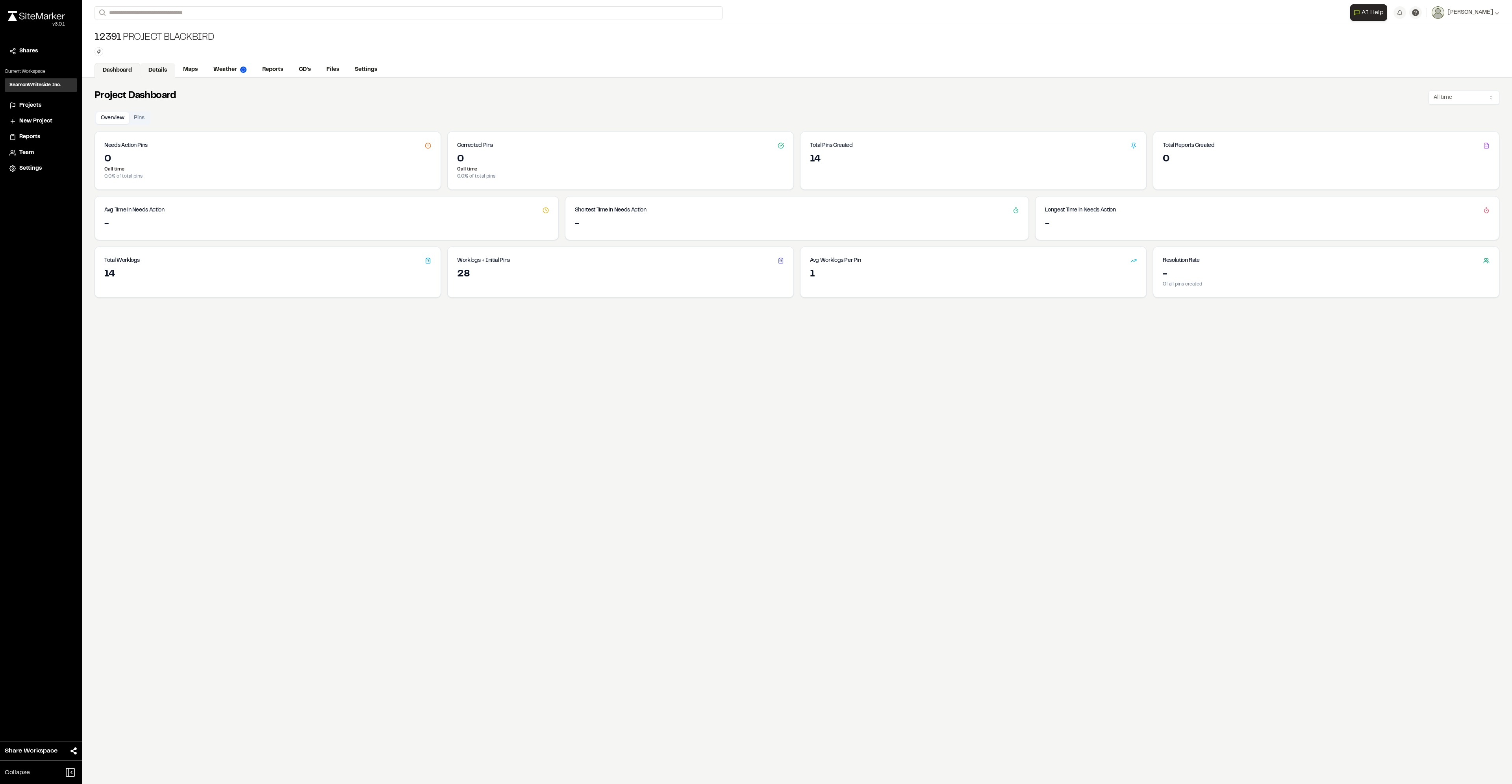
click at [165, 71] on link "Details" at bounding box center [158, 70] width 35 height 15
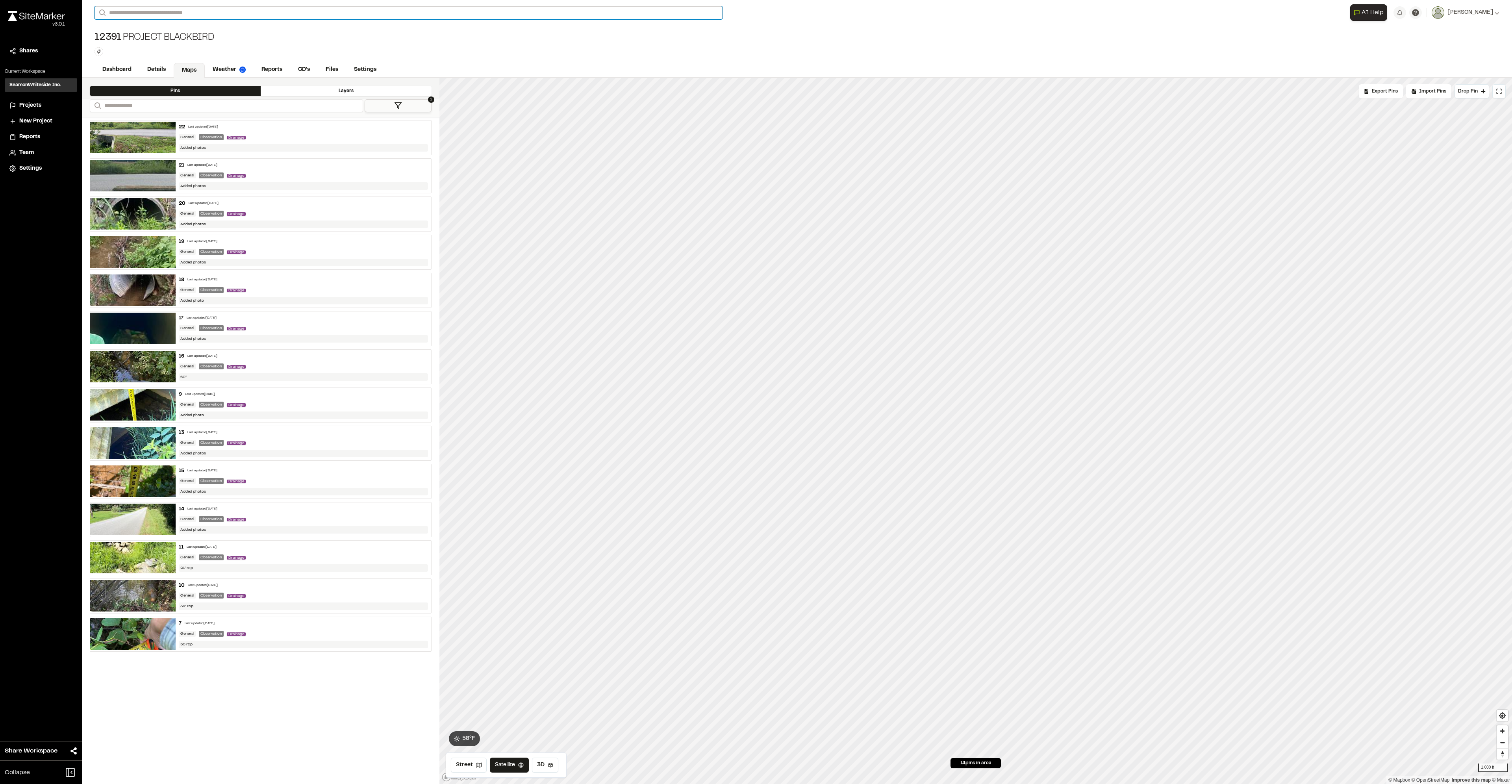
click at [132, 12] on input "Search" at bounding box center [409, 13] width 628 height 13
type input "*****"
click at [136, 35] on p "12391 Project Blackbird" at bounding box center [157, 32] width 116 height 9
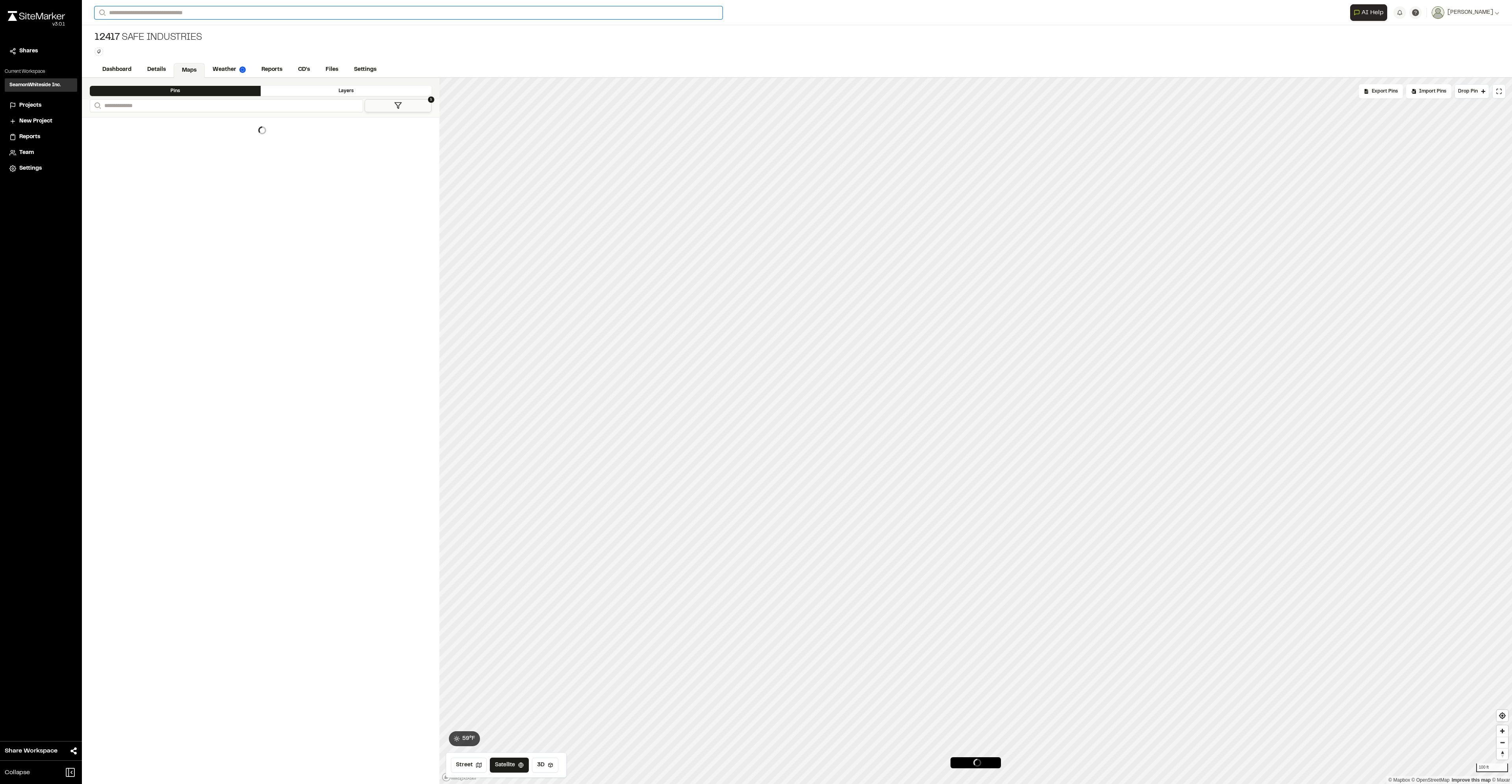
click at [119, 8] on input "Search" at bounding box center [409, 13] width 628 height 13
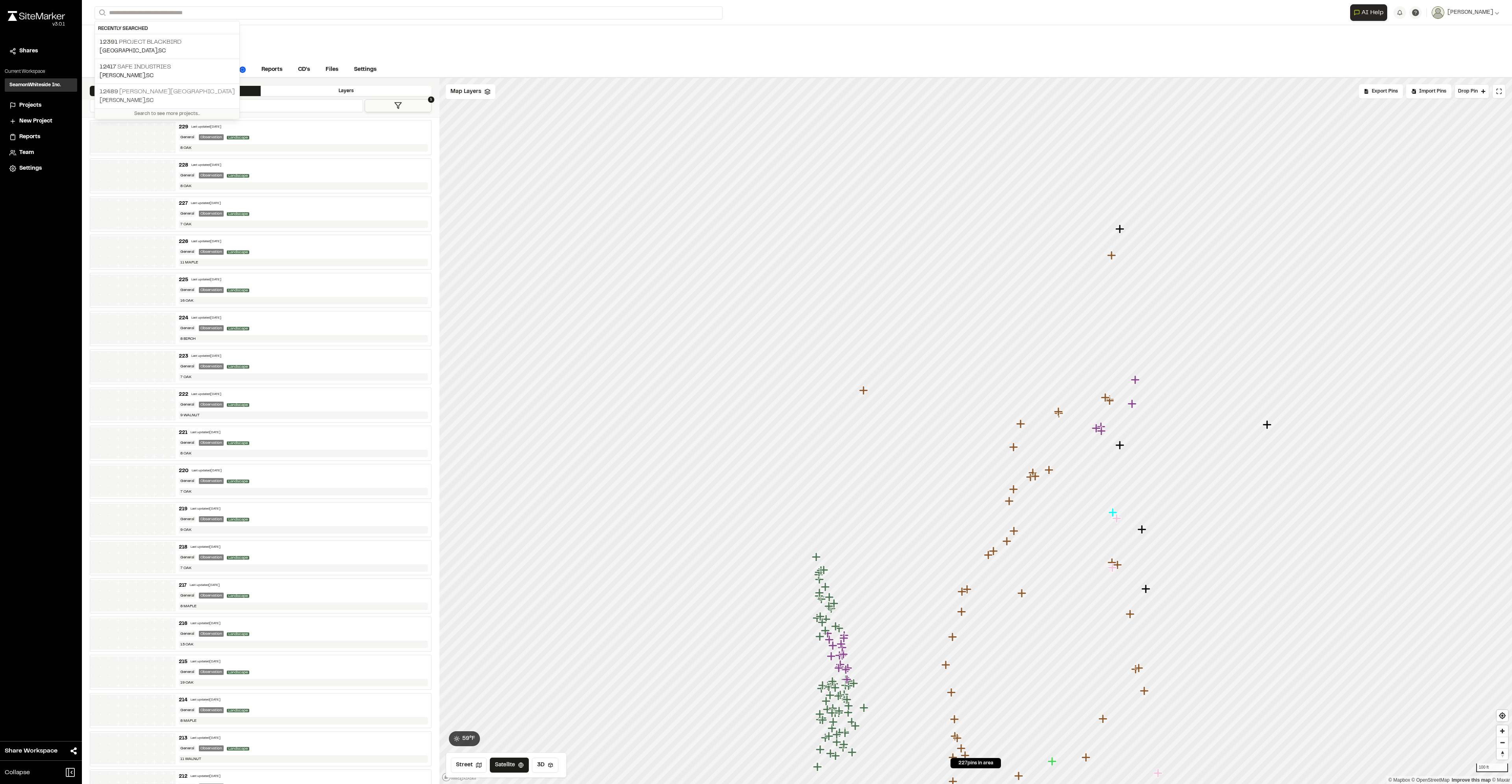
click at [143, 99] on p "Mauldin , SC" at bounding box center [167, 100] width 135 height 9
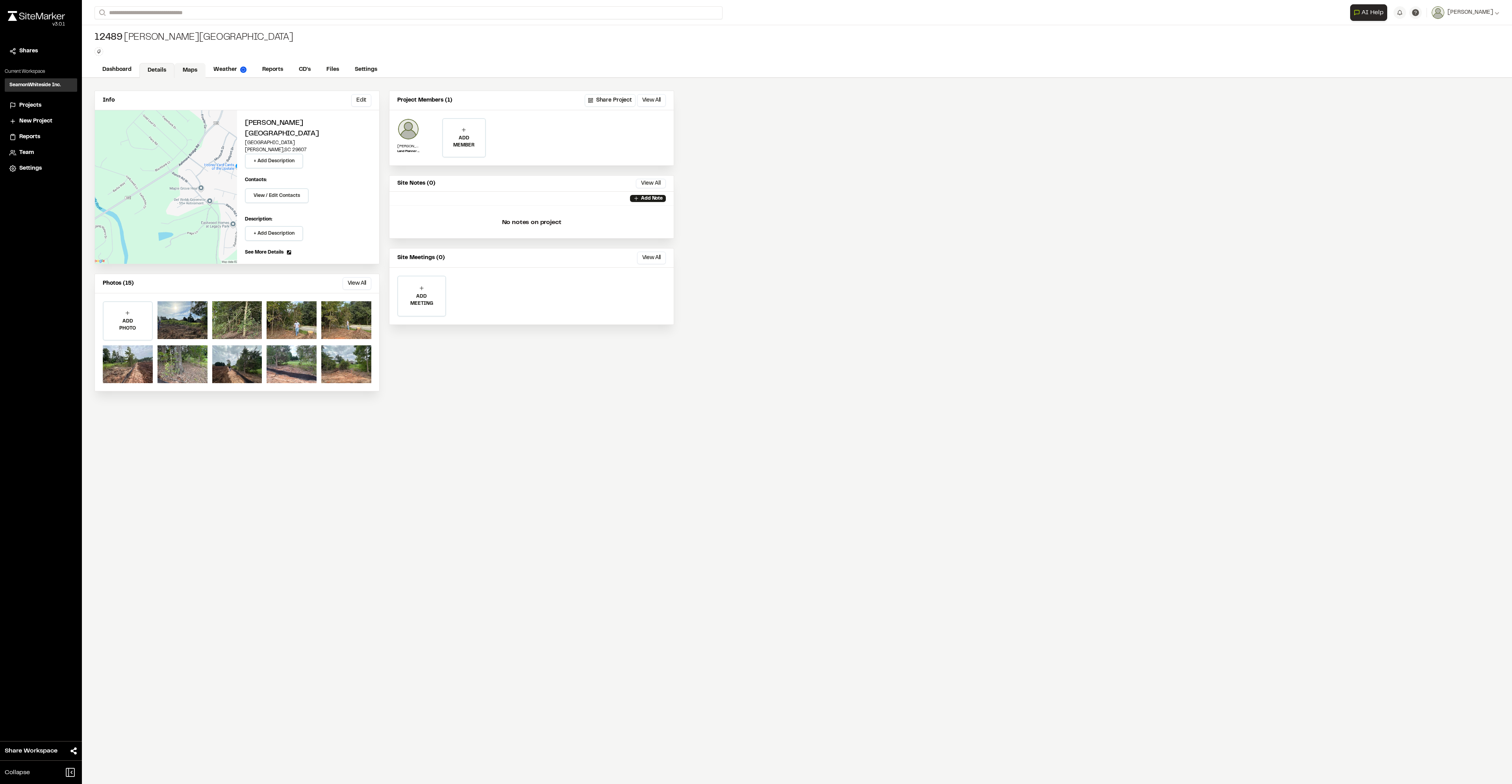
click at [185, 67] on link "Maps" at bounding box center [190, 70] width 31 height 15
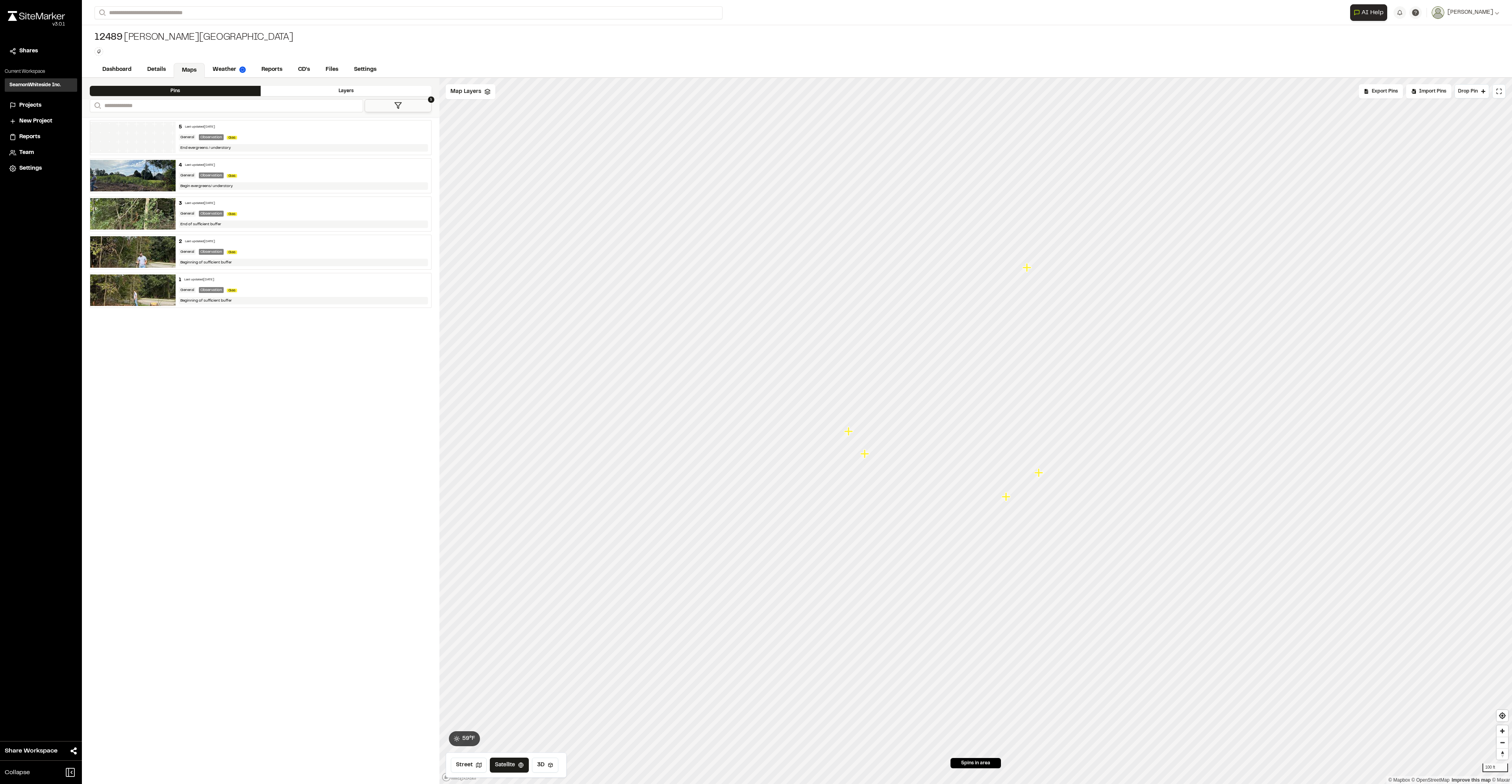
click at [376, 104] on button "1" at bounding box center [398, 106] width 67 height 13
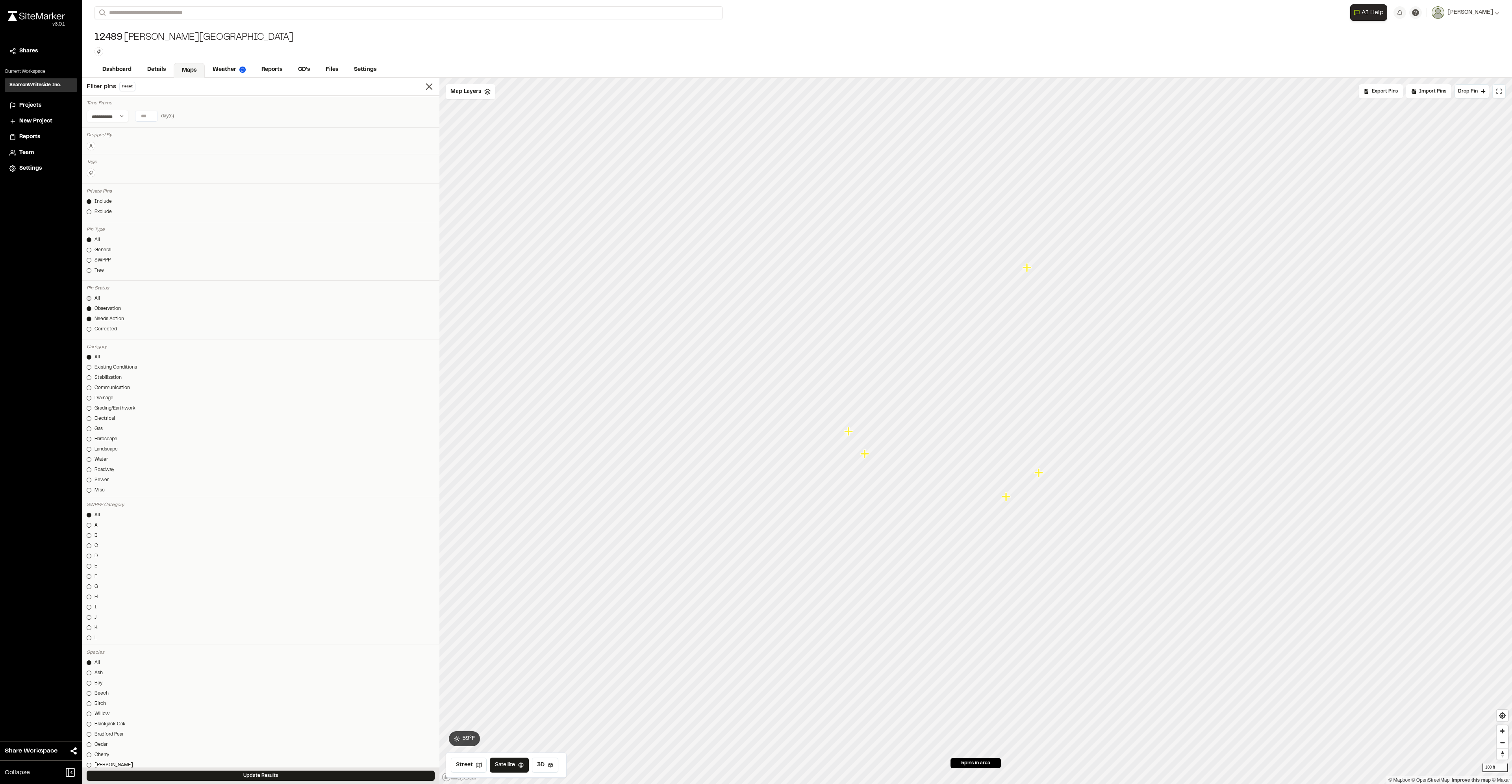
click at [87, 297] on div at bounding box center [89, 298] width 5 height 5
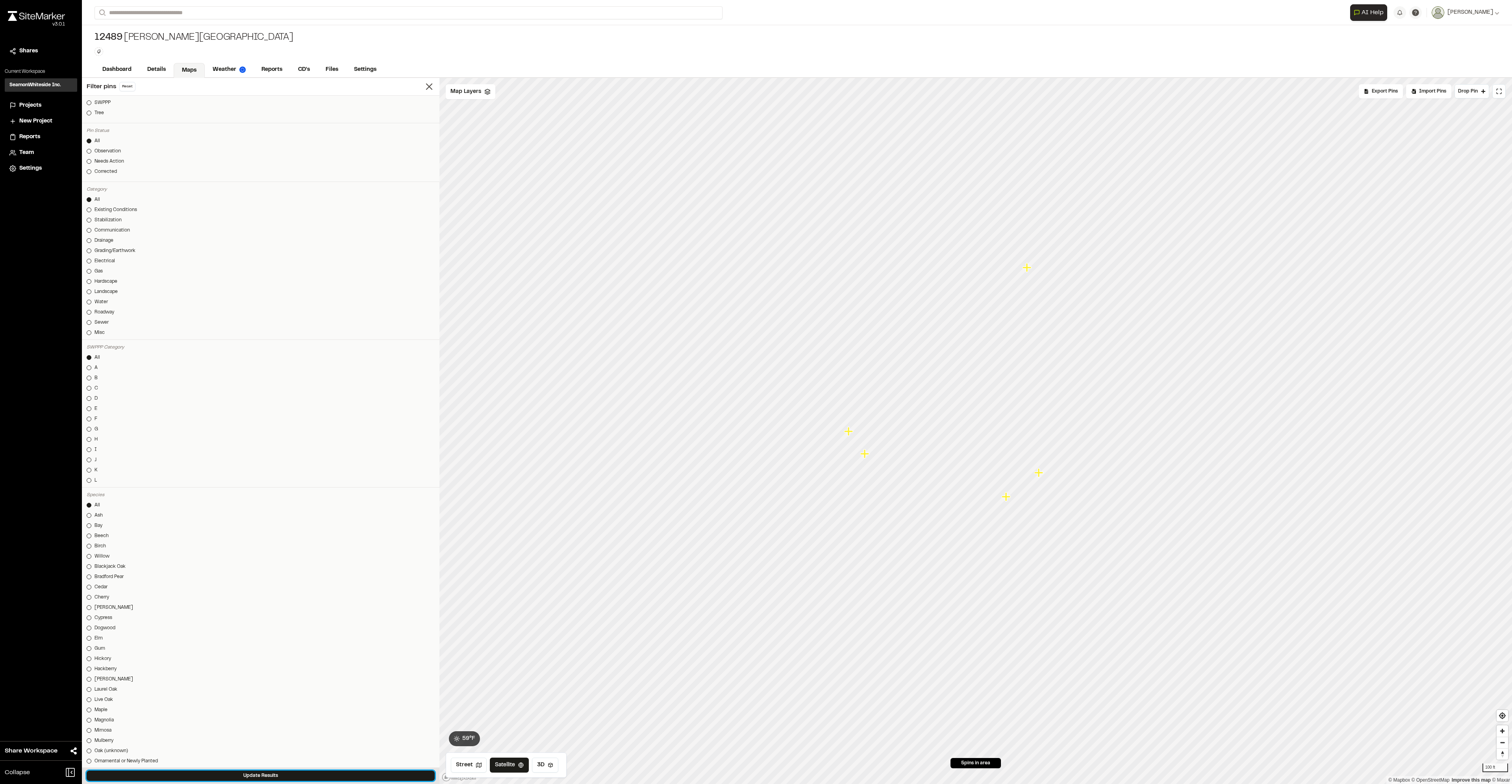
click at [210, 772] on button "Update Results" at bounding box center [261, 775] width 348 height 10
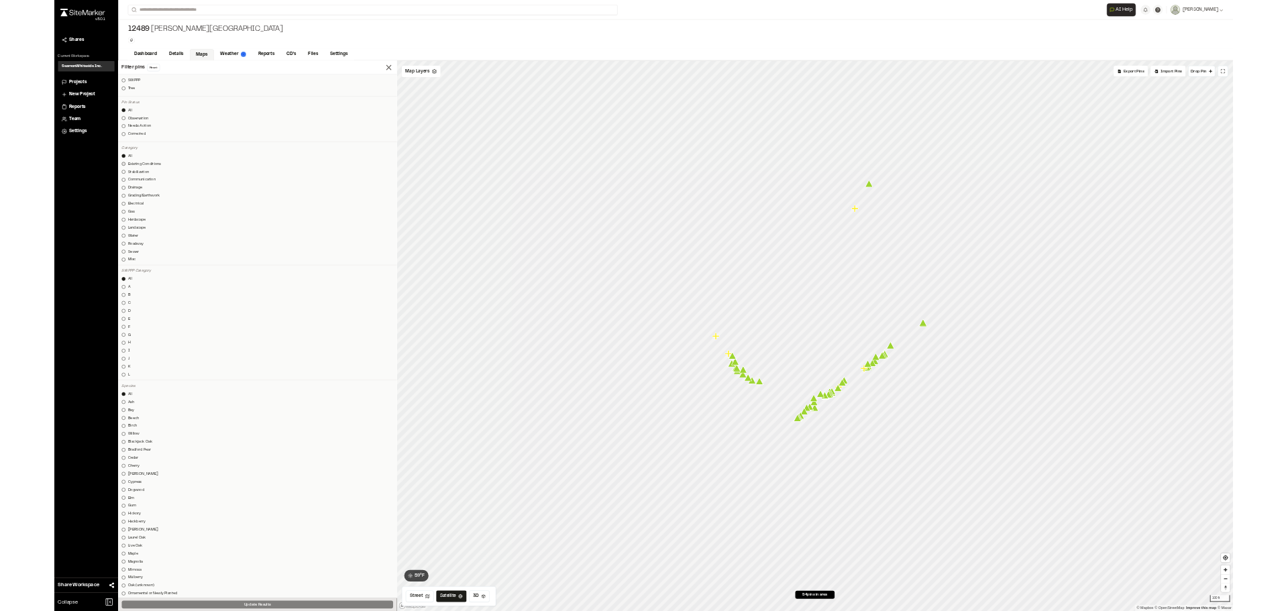
scroll to position [0, 0]
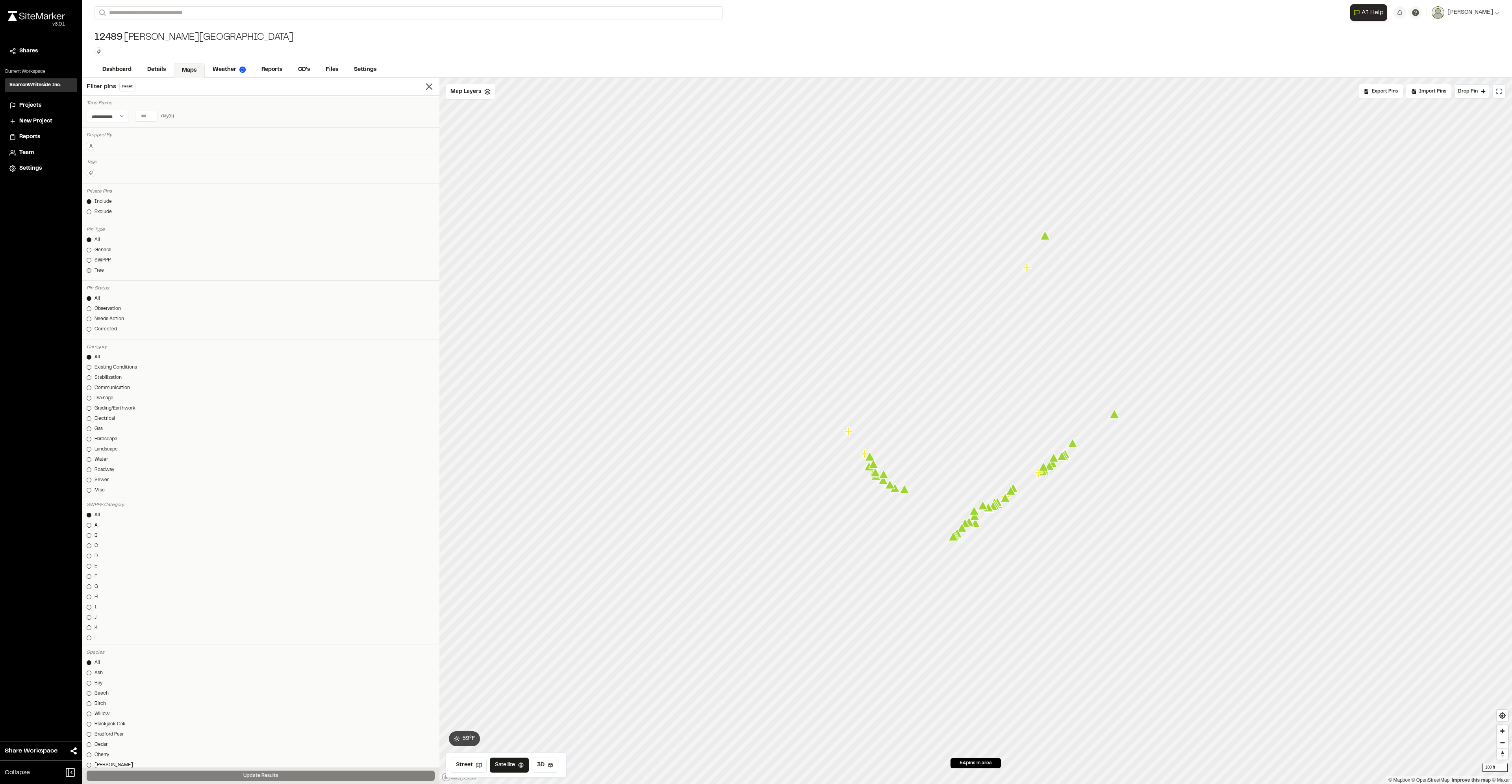
click at [89, 272] on div at bounding box center [89, 271] width 5 height 5
click at [207, 778] on button "Update Results" at bounding box center [261, 775] width 348 height 10
click at [1383, 92] on span "Export Pins" at bounding box center [1385, 92] width 26 height 7
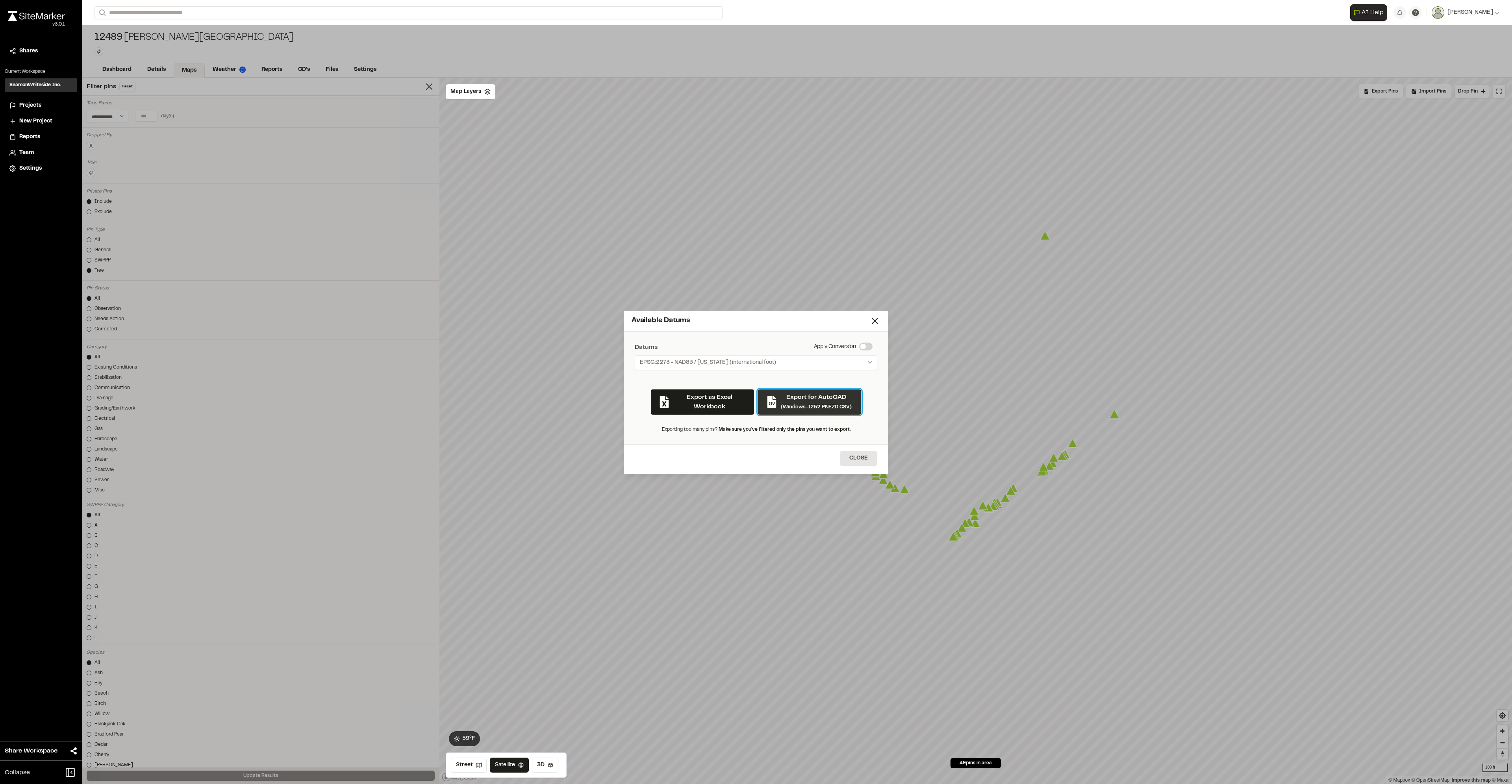
click at [801, 403] on div "Export for AutoCAD (Windows-1252 PNEZD CSV)" at bounding box center [816, 402] width 71 height 19
